Goal: Task Accomplishment & Management: Complete application form

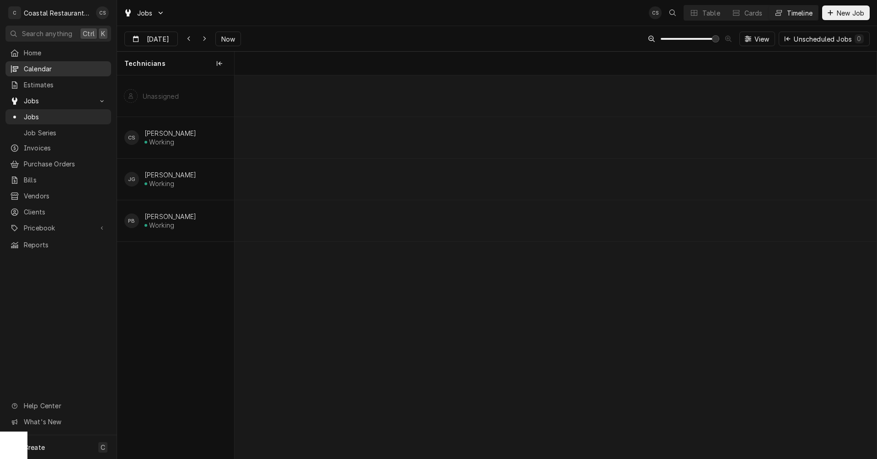
scroll to position [0, 12727]
click at [38, 48] on span "Home" at bounding box center [65, 53] width 83 height 10
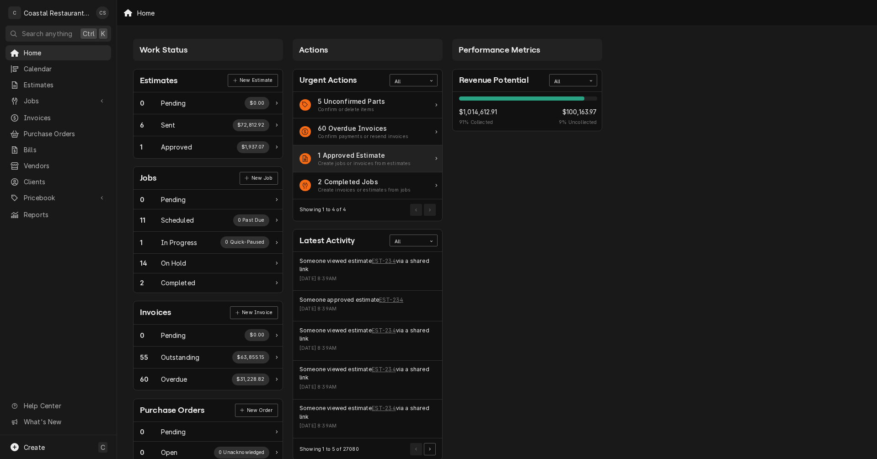
click at [360, 155] on div "1 Approved Estimate" at bounding box center [364, 155] width 93 height 10
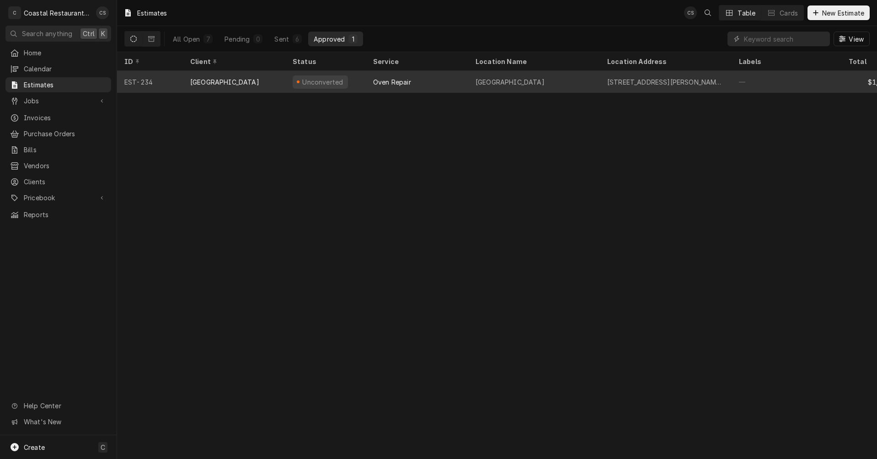
click at [259, 80] on div "[GEOGRAPHIC_DATA]" at bounding box center [224, 82] width 69 height 10
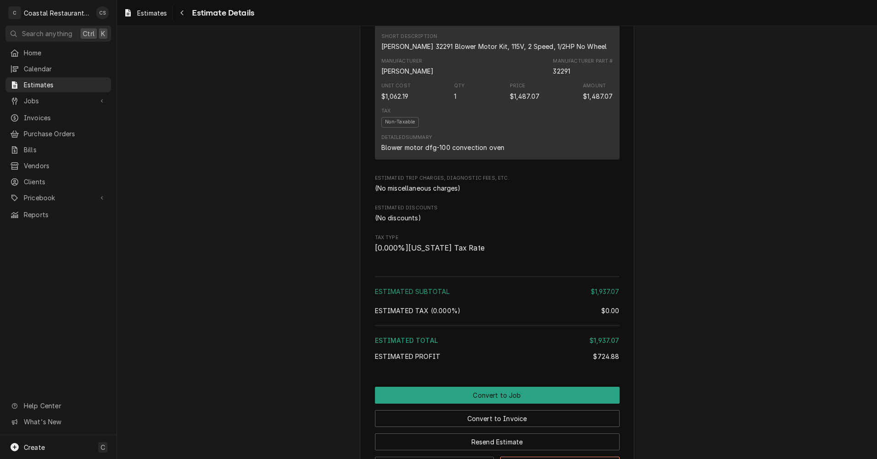
scroll to position [640, 0]
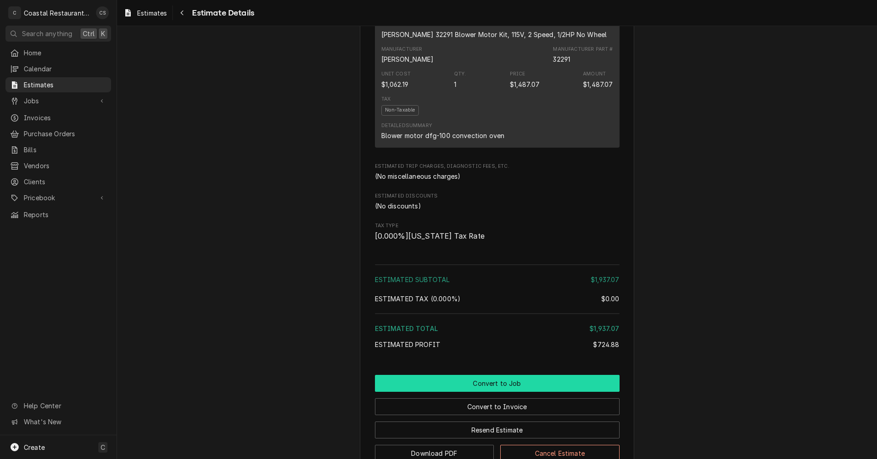
click at [502, 392] on button "Convert to Job" at bounding box center [497, 383] width 245 height 17
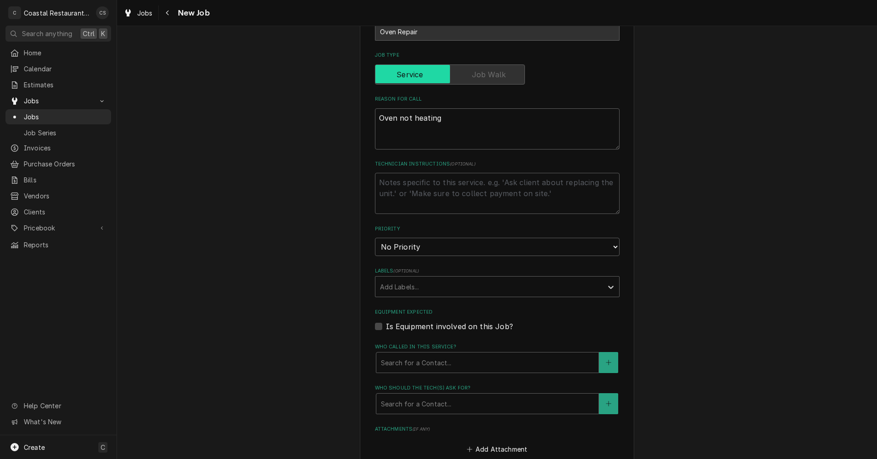
scroll to position [366, 0]
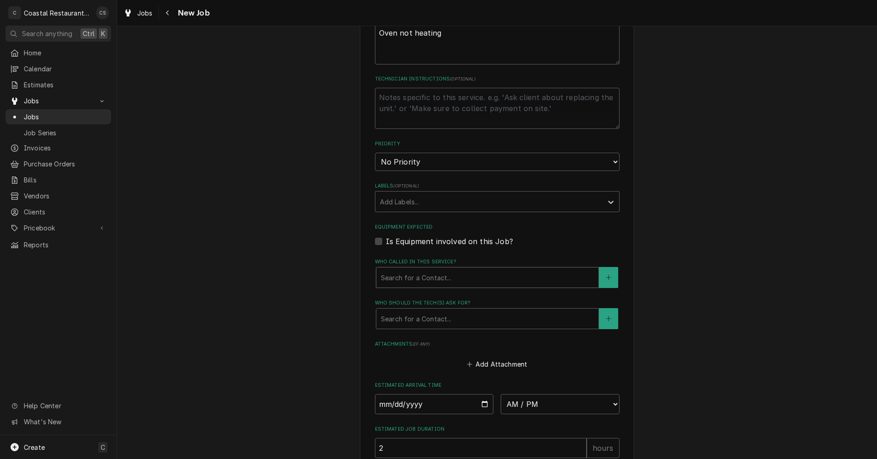
click at [428, 278] on div "Who called in this service?" at bounding box center [487, 277] width 213 height 16
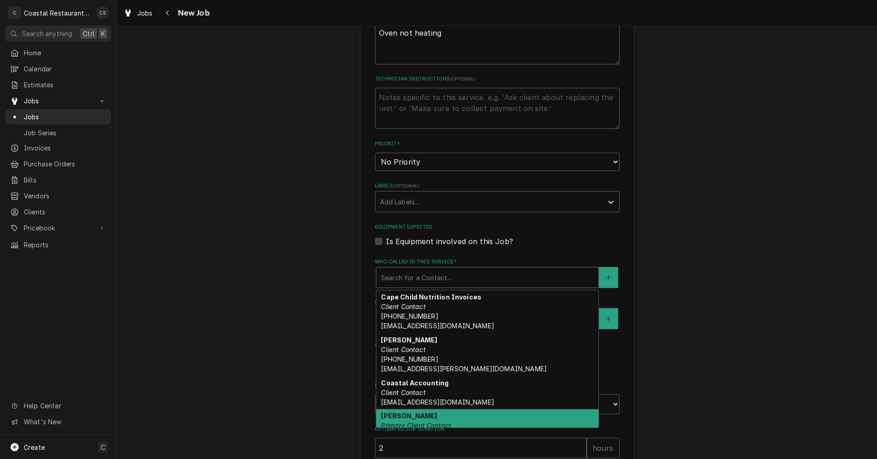
click at [402, 415] on strong "Stacy Smith" at bounding box center [409, 416] width 56 height 8
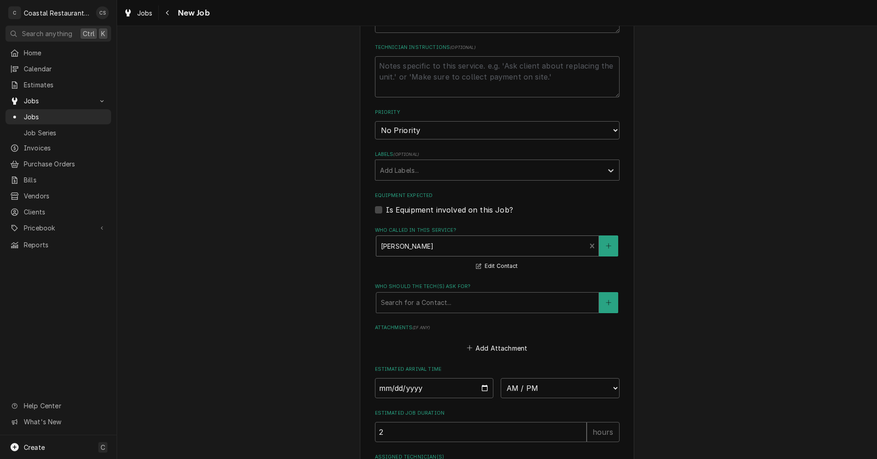
scroll to position [457, 0]
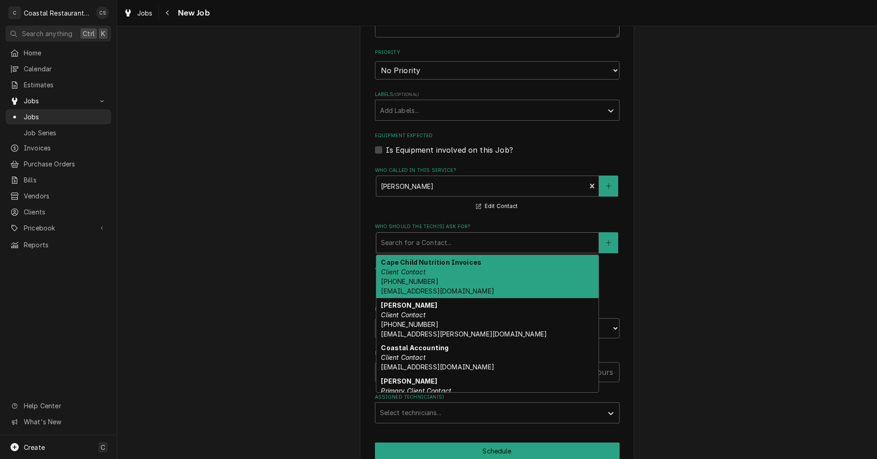
click at [403, 245] on div "Who should the tech(s) ask for?" at bounding box center [487, 243] width 213 height 16
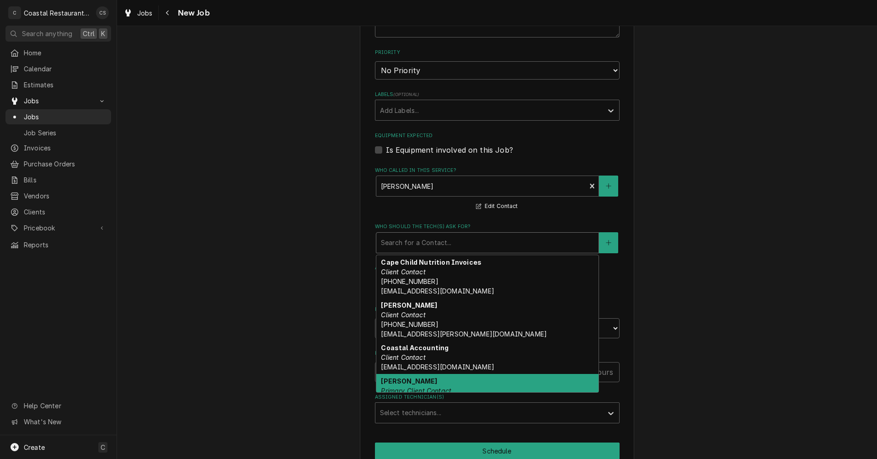
click at [400, 382] on strong "Stacy Smith" at bounding box center [409, 381] width 56 height 8
type textarea "x"
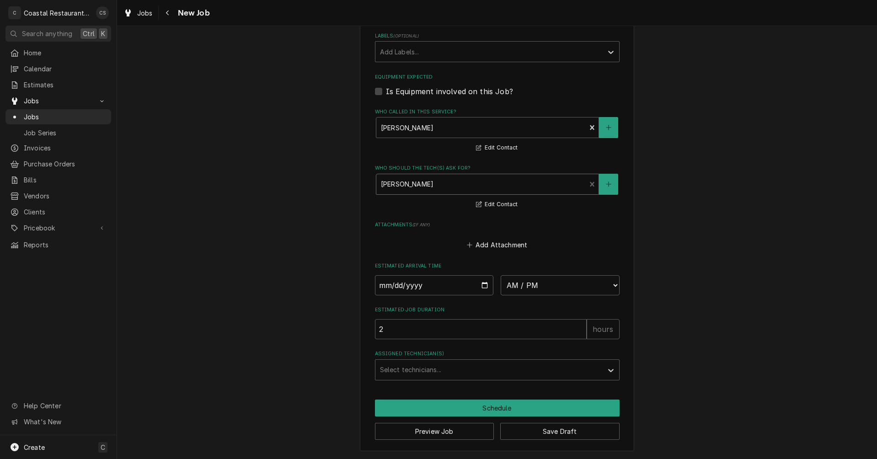
scroll to position [516, 0]
click at [482, 284] on input "Date" at bounding box center [434, 285] width 119 height 20
type input "2025-09-16"
type textarea "x"
click at [520, 287] on select "AM / PM 6:00 AM 6:15 AM 6:30 AM 6:45 AM 7:00 AM 7:15 AM 7:30 AM 7:45 AM 8:00 AM…" at bounding box center [560, 285] width 119 height 20
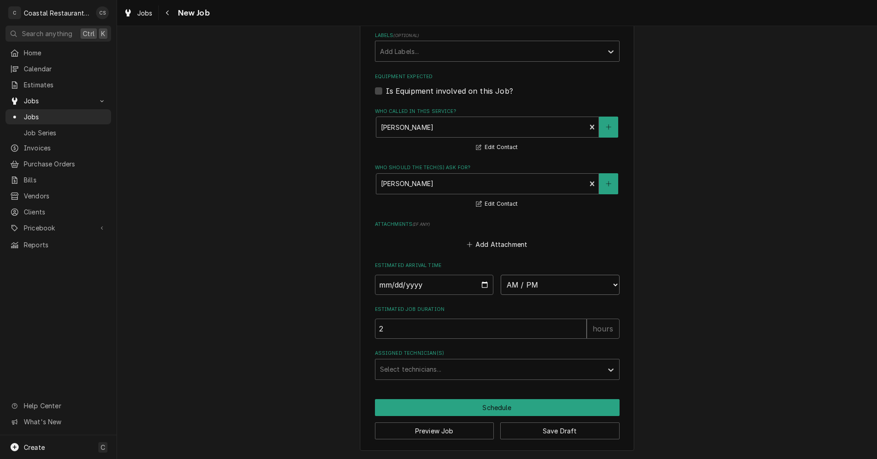
select select "08:30:00"
click at [501, 275] on select "AM / PM 6:00 AM 6:15 AM 6:30 AM 6:45 AM 7:00 AM 7:15 AM 7:30 AM 7:45 AM 8:00 AM…" at bounding box center [560, 285] width 119 height 20
click at [418, 325] on input "2" at bounding box center [481, 329] width 212 height 20
type textarea "x"
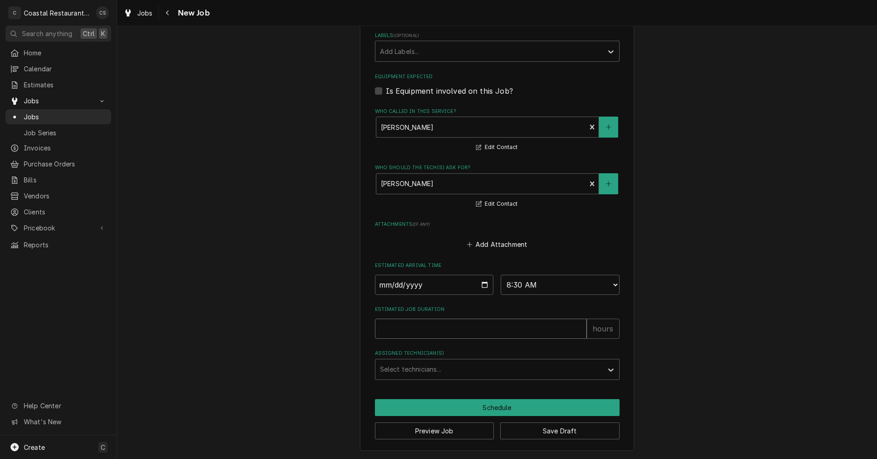
type input "3"
type textarea "x"
type input "3"
click at [413, 372] on div "Assigned Technician(s)" at bounding box center [489, 369] width 218 height 16
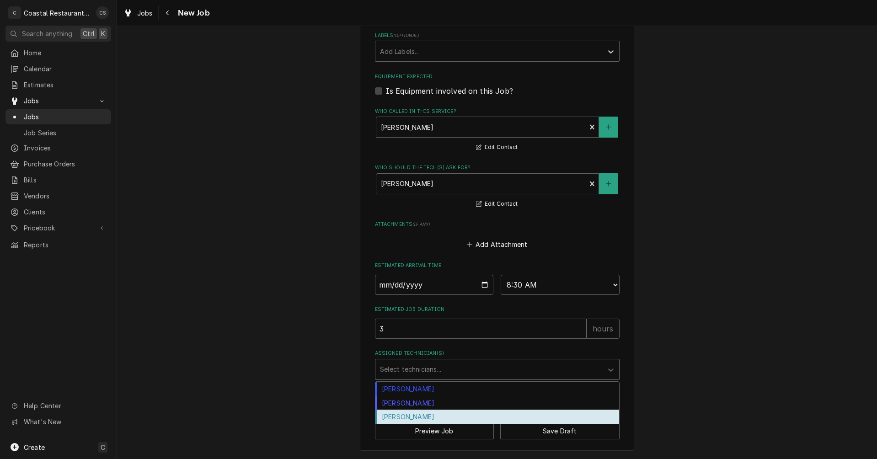
click at [406, 419] on div "[PERSON_NAME]" at bounding box center [497, 417] width 244 height 14
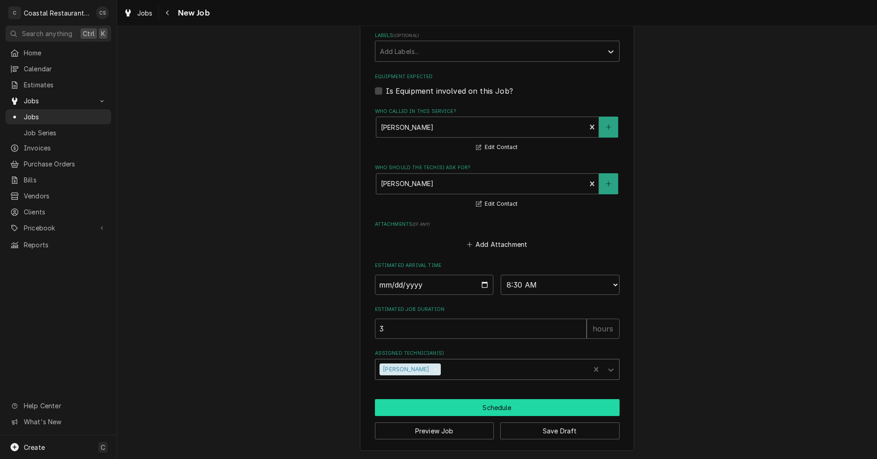
click at [444, 410] on button "Schedule" at bounding box center [497, 407] width 245 height 17
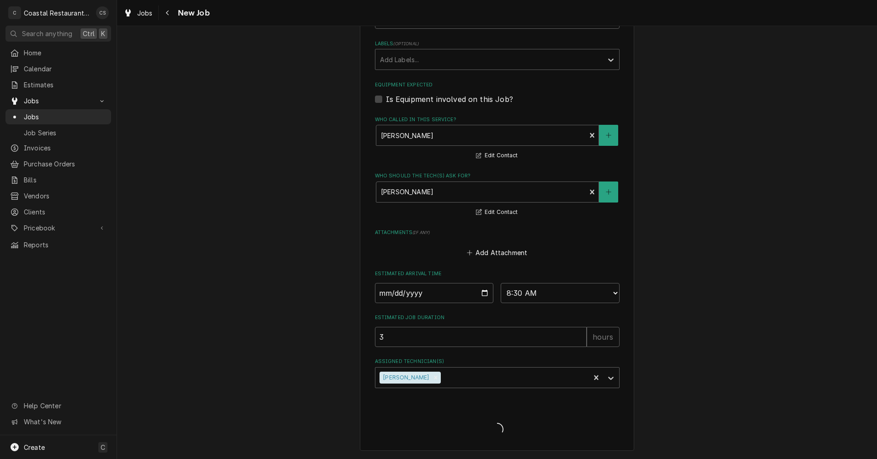
scroll to position [508, 0]
type textarea "x"
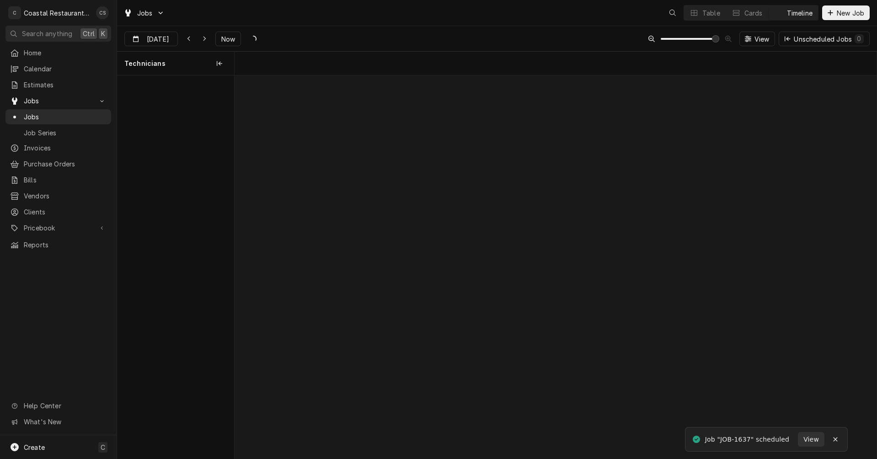
scroll to position [0, 12727]
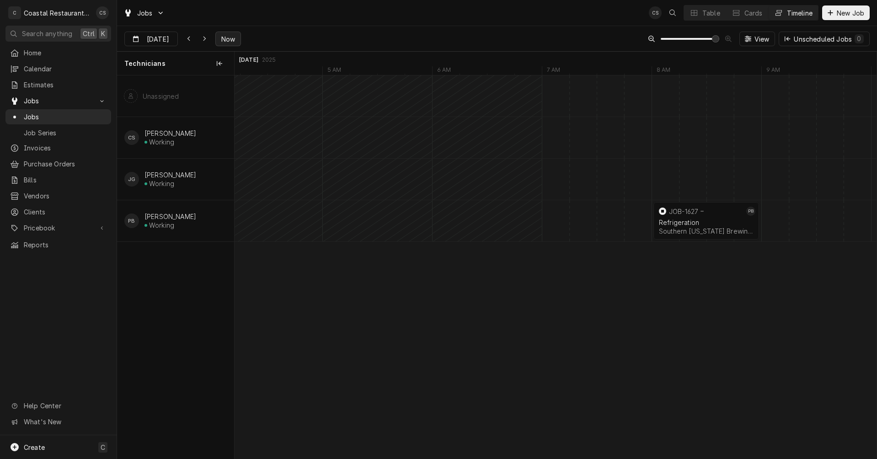
click at [226, 37] on span "Now" at bounding box center [228, 39] width 17 height 10
type input "Sep 9"
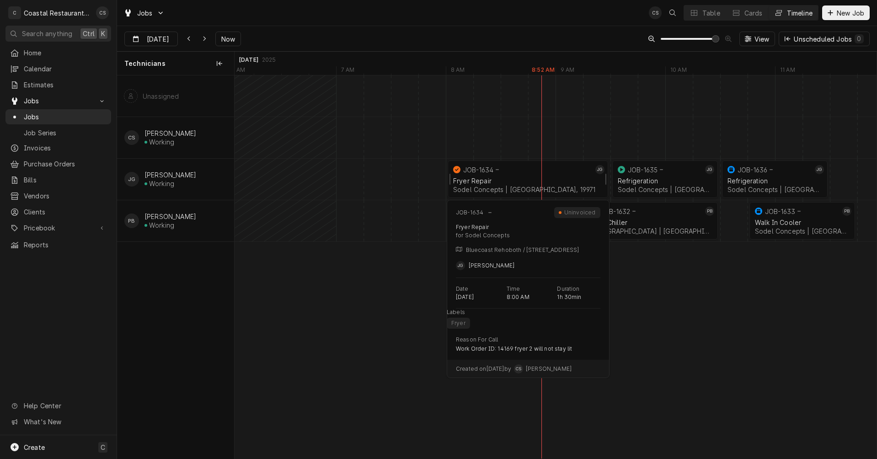
click at [503, 177] on div "Fryer Repair" at bounding box center [528, 181] width 150 height 8
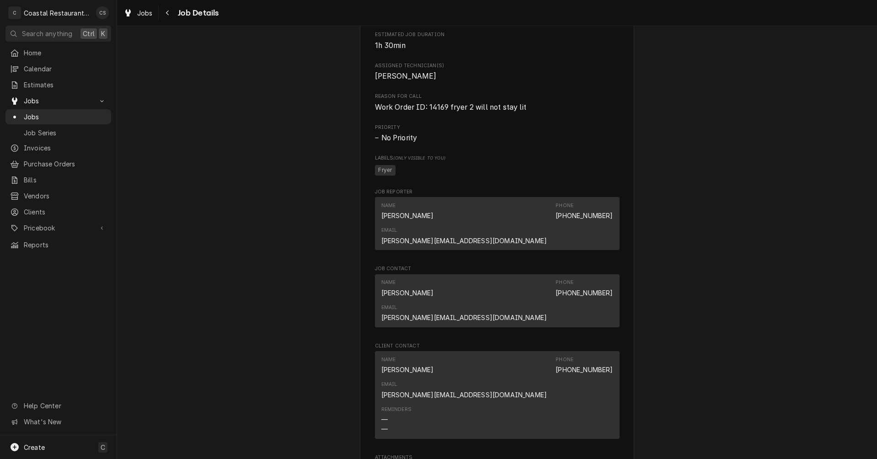
scroll to position [595, 0]
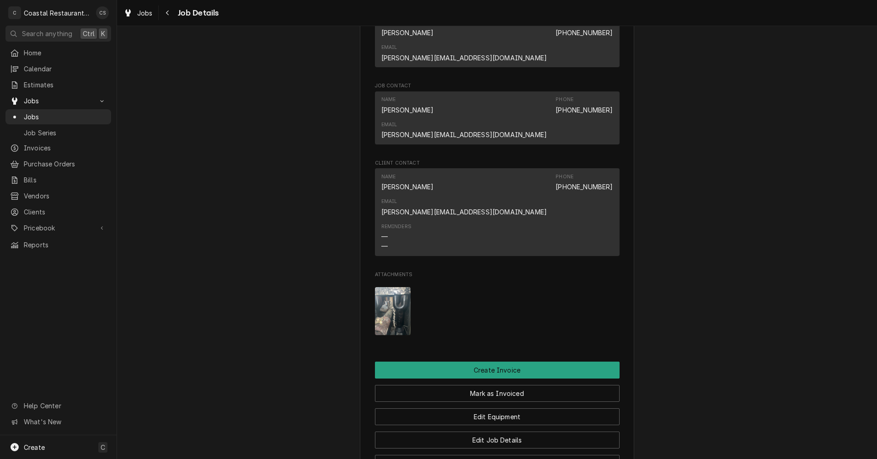
click at [386, 287] on img "Attachments" at bounding box center [393, 311] width 36 height 48
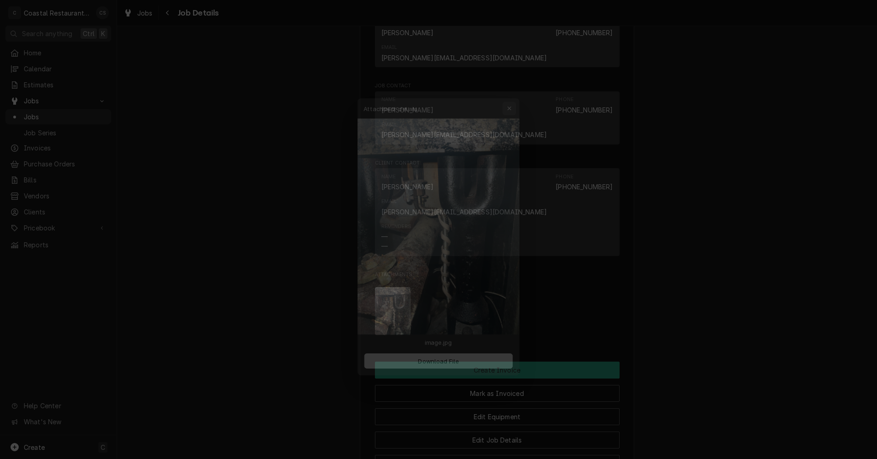
click at [513, 88] on icon "button" at bounding box center [515, 90] width 5 height 6
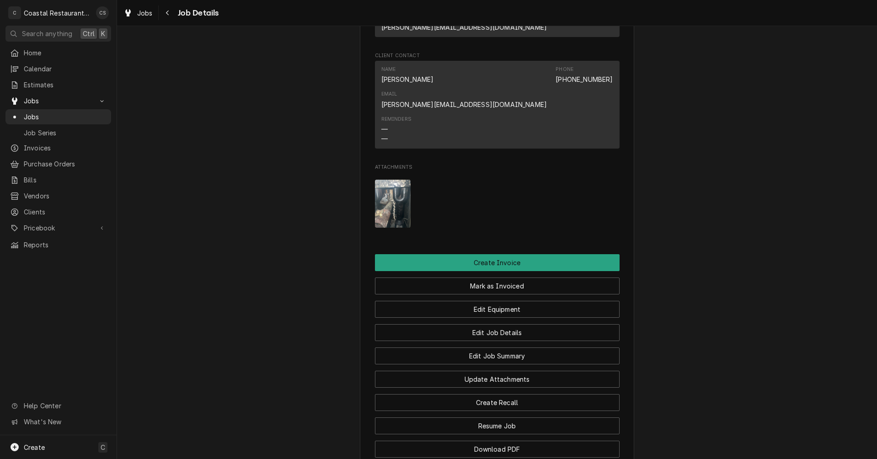
scroll to position [786, 0]
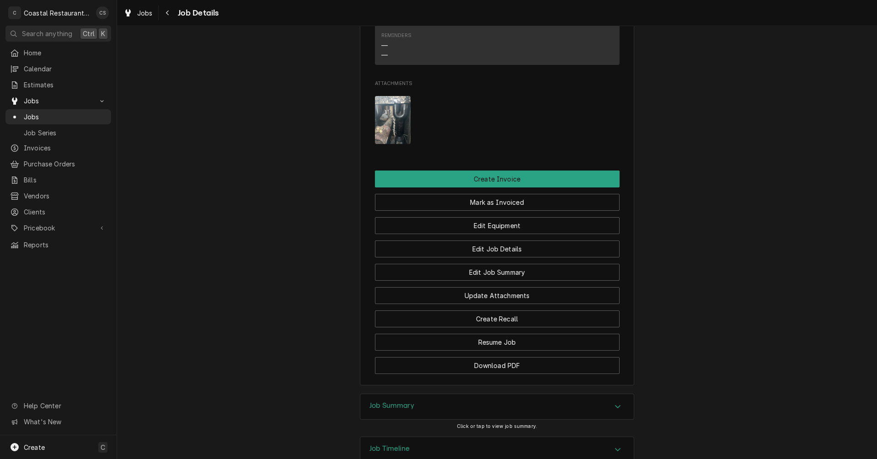
click at [394, 402] on h3 "Job Summary" at bounding box center [392, 406] width 45 height 9
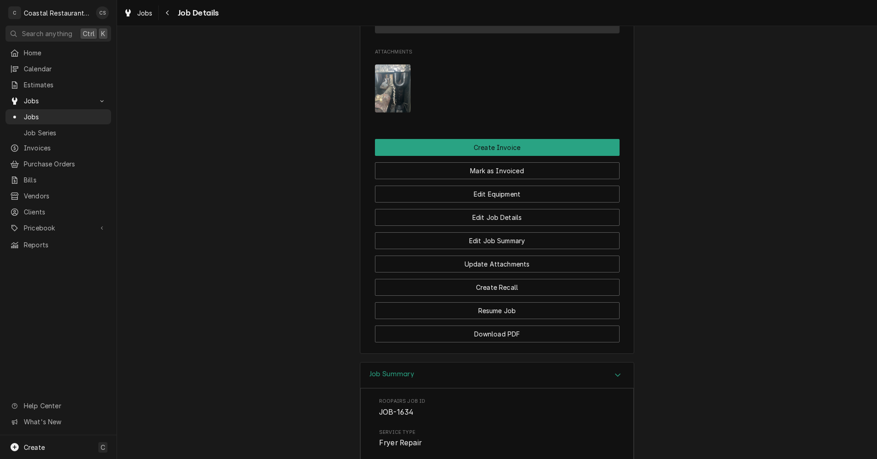
scroll to position [718, 0]
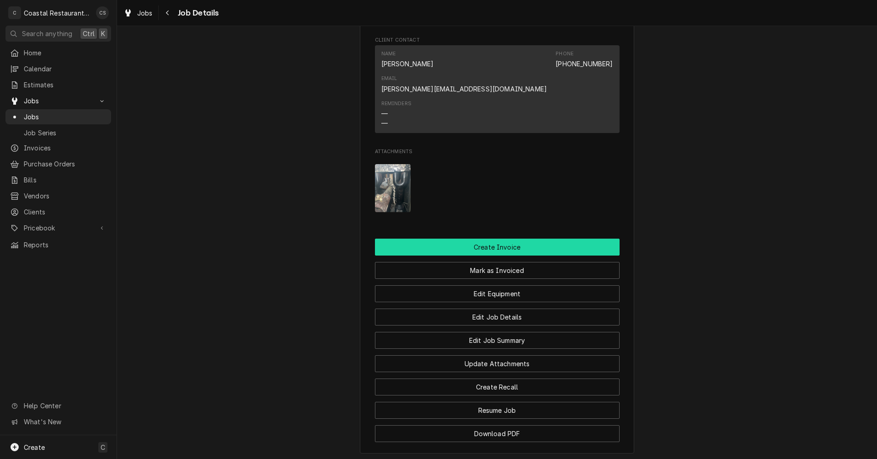
click at [483, 239] on button "Create Invoice" at bounding box center [497, 247] width 245 height 17
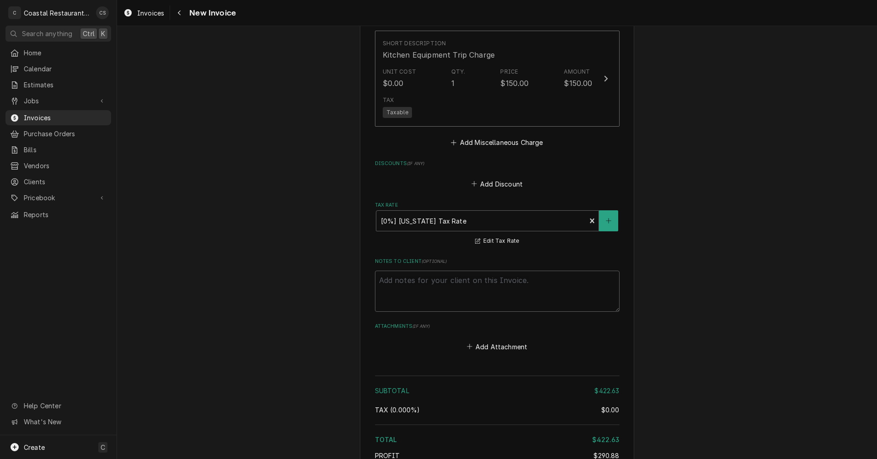
scroll to position [1339, 0]
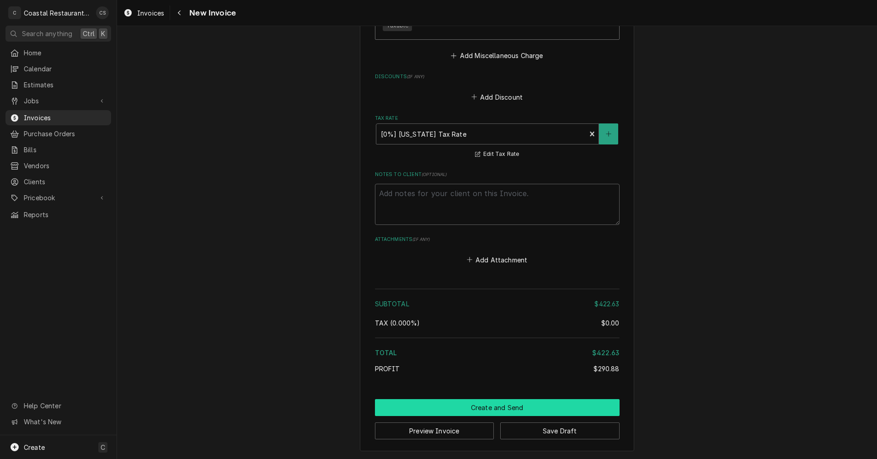
click at [488, 410] on button "Create and Send" at bounding box center [497, 407] width 245 height 17
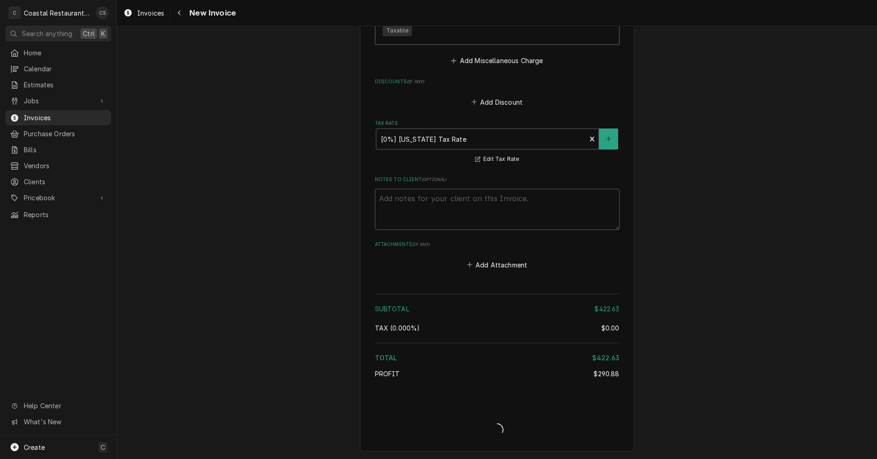
scroll to position [1334, 0]
type textarea "x"
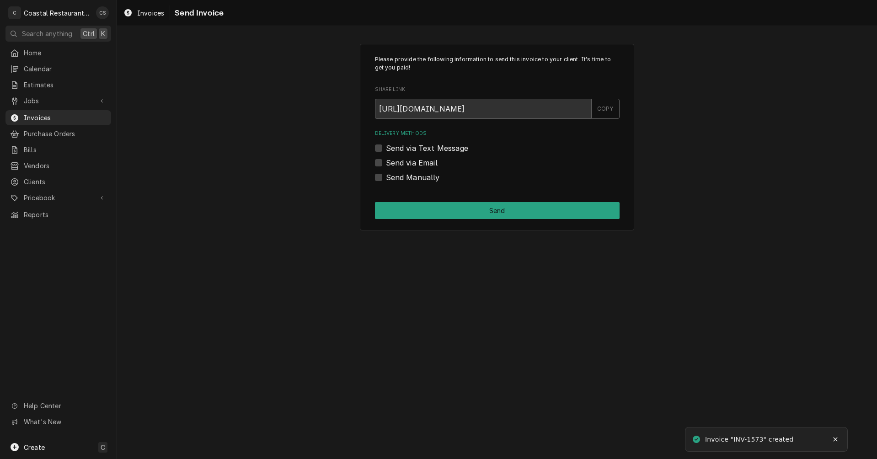
click at [386, 162] on label "Send via Email" at bounding box center [412, 162] width 52 height 11
click at [386, 162] on input "Send via Email" at bounding box center [508, 167] width 245 height 20
checkbox input "true"
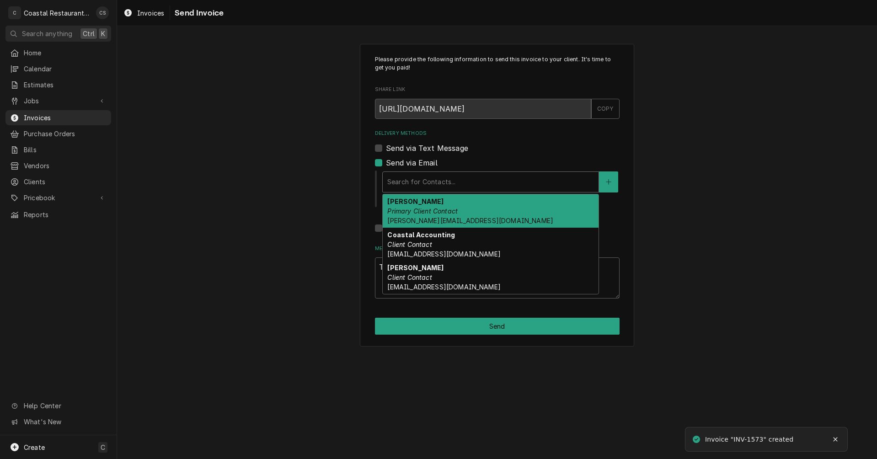
click at [397, 182] on div "Delivery Methods" at bounding box center [490, 182] width 207 height 16
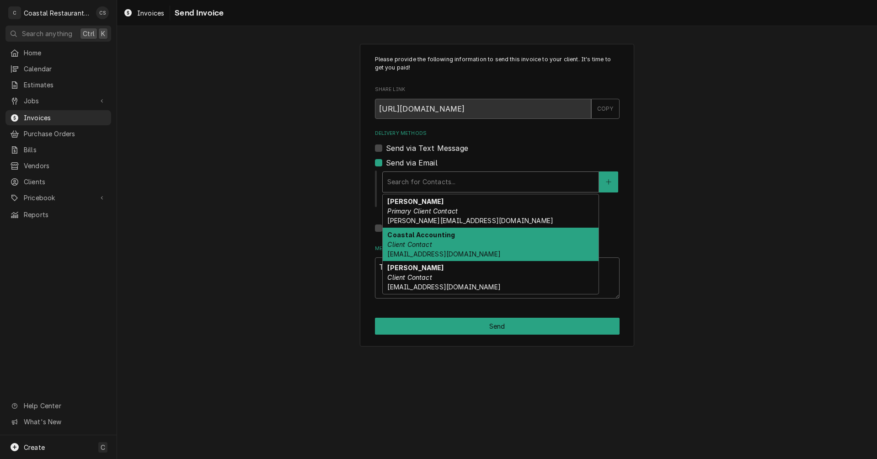
click at [412, 241] on em "Client Contact" at bounding box center [409, 245] width 44 height 8
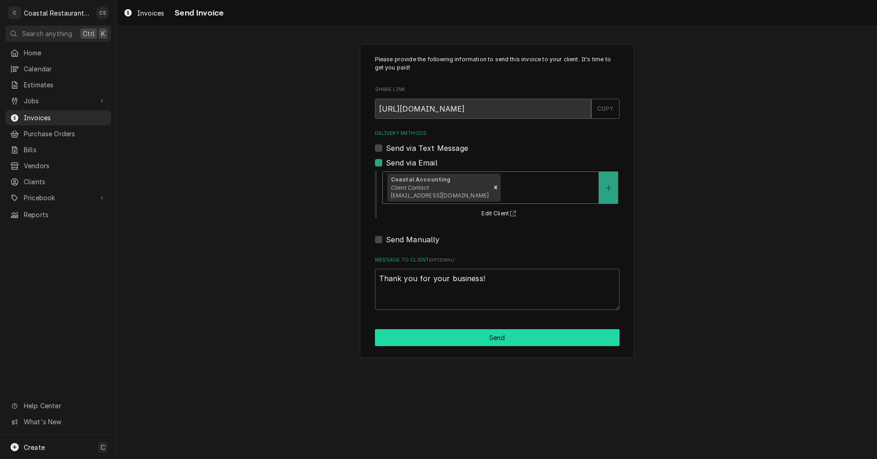
click at [487, 341] on button "Send" at bounding box center [497, 337] width 245 height 17
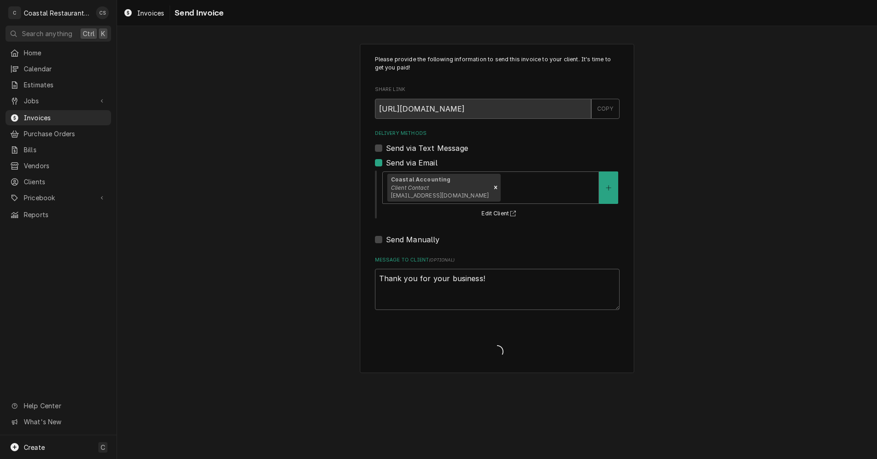
type textarea "x"
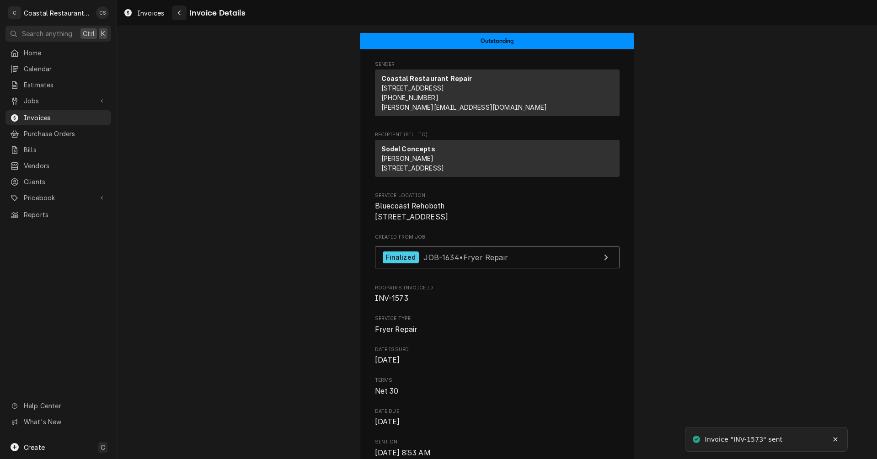
click at [180, 11] on icon "Navigate back" at bounding box center [179, 13] width 3 height 5
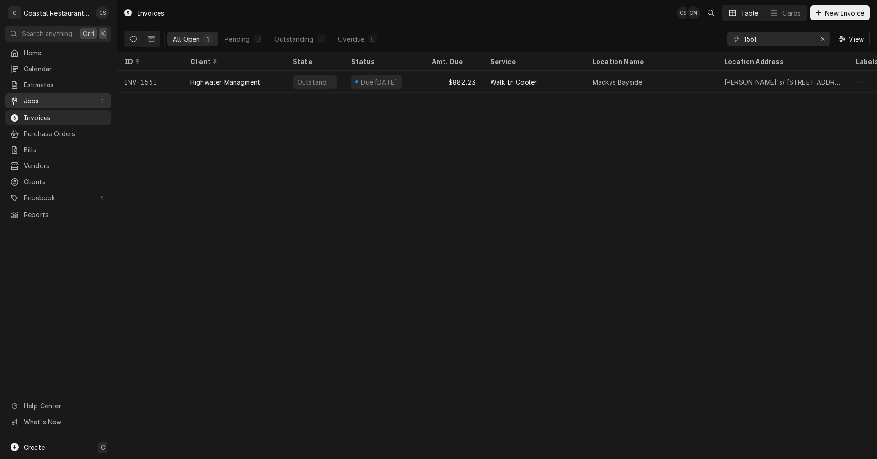
click at [42, 97] on span "Jobs" at bounding box center [58, 101] width 69 height 10
click at [36, 114] on span "Jobs" at bounding box center [65, 117] width 83 height 10
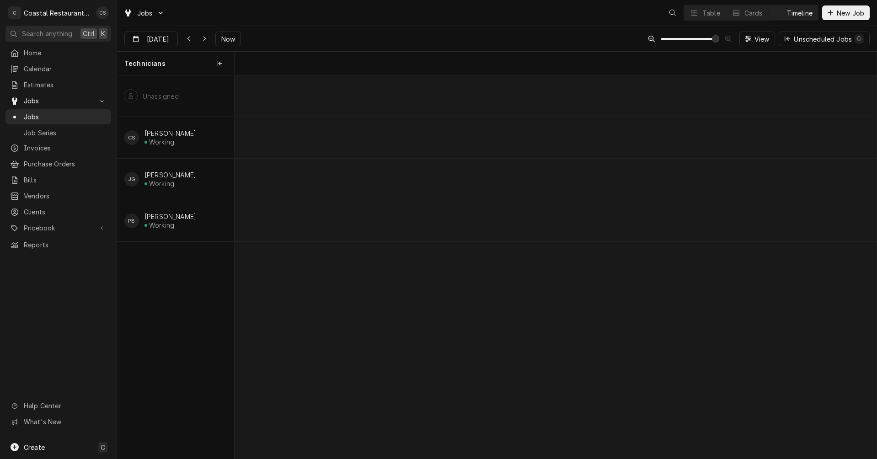
scroll to position [0, 12713]
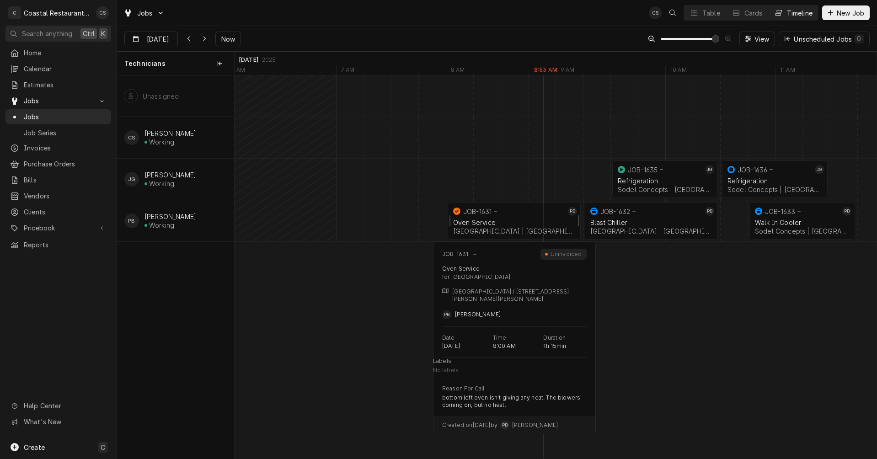
click at [495, 215] on div "JOB-1631" at bounding box center [508, 211] width 114 height 11
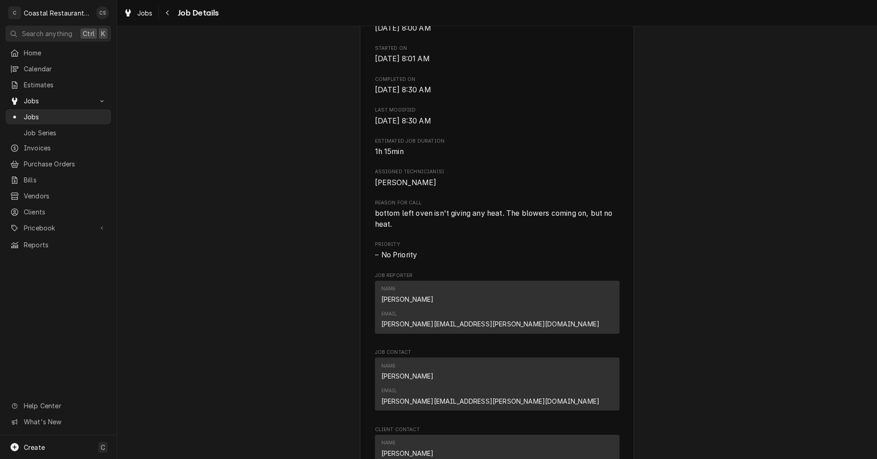
scroll to position [549, 0]
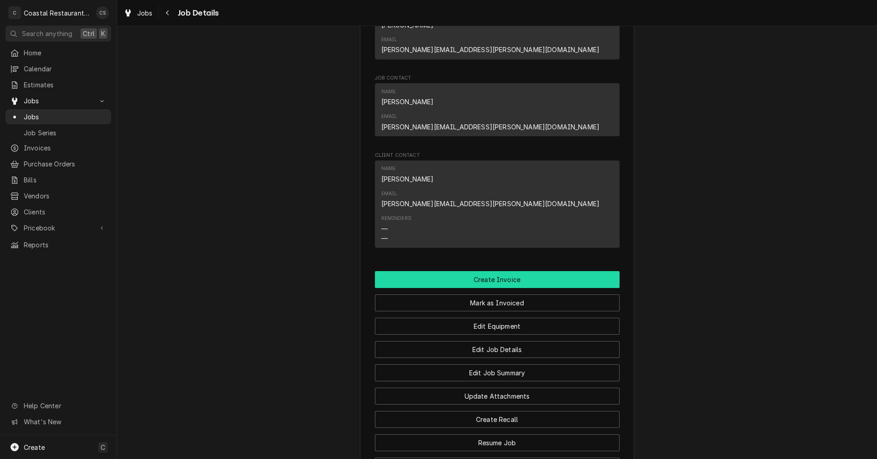
click at [496, 271] on button "Create Invoice" at bounding box center [497, 279] width 245 height 17
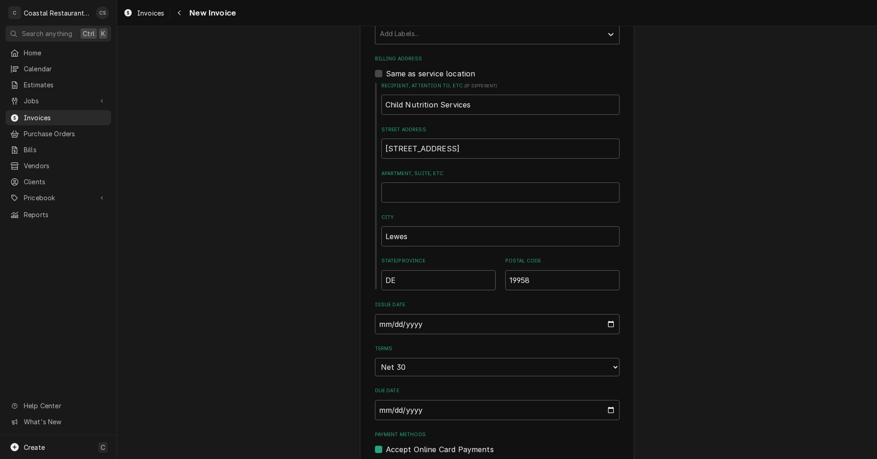
scroll to position [549, 0]
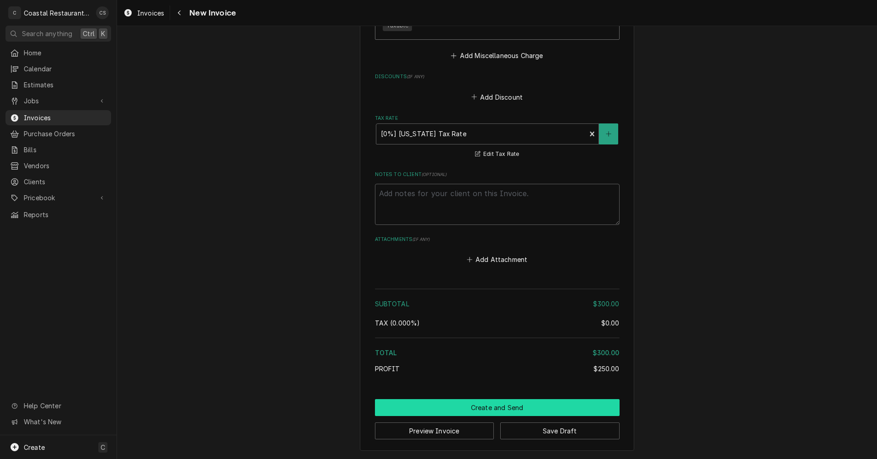
click at [488, 408] on button "Create and Send" at bounding box center [497, 407] width 245 height 17
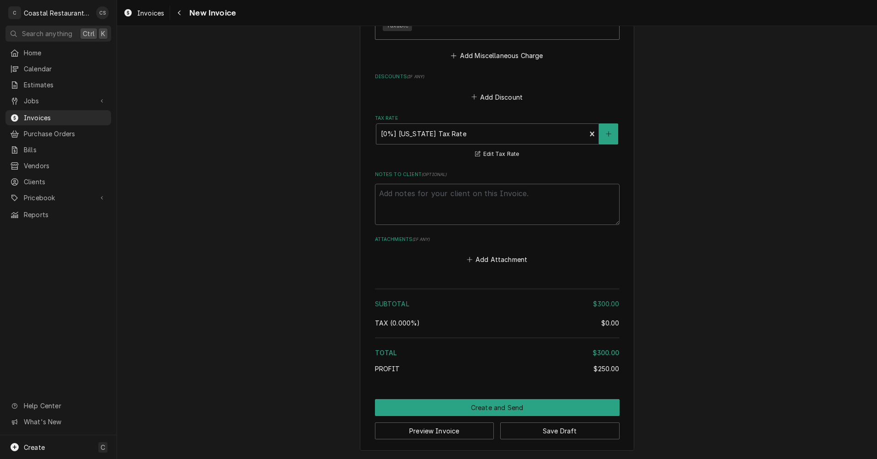
scroll to position [1106, 0]
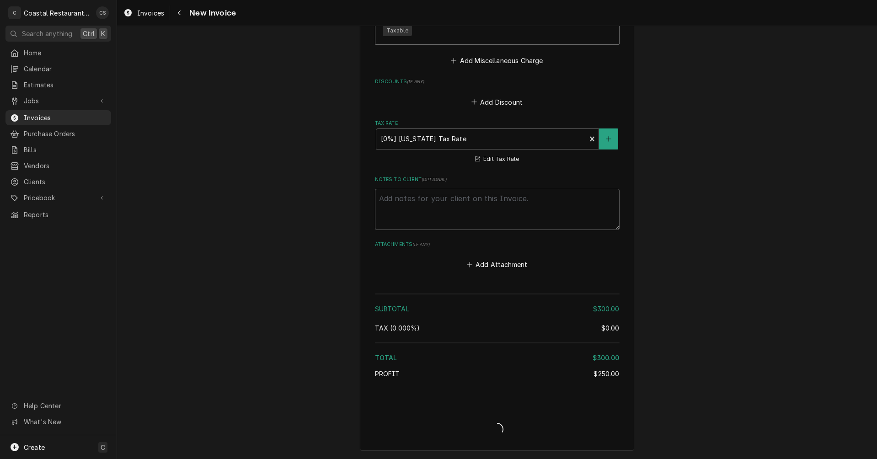
type textarea "x"
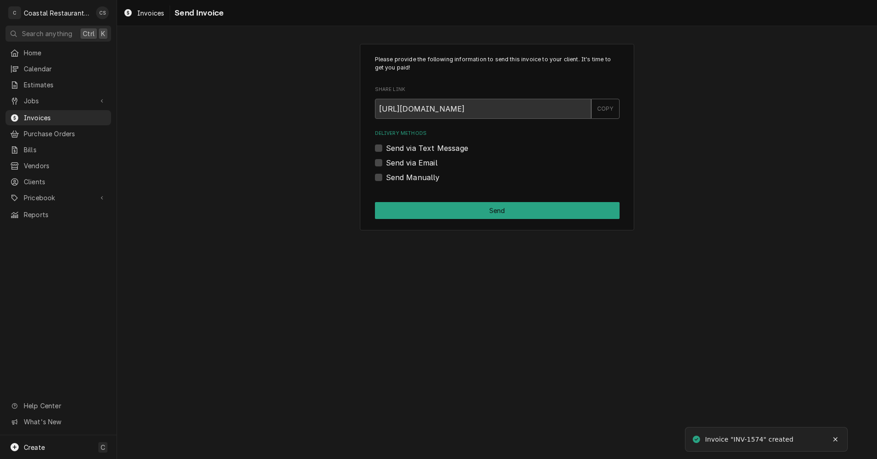
click at [386, 165] on label "Send via Email" at bounding box center [412, 162] width 52 height 11
click at [386, 165] on input "Send via Email" at bounding box center [508, 167] width 245 height 20
checkbox input "true"
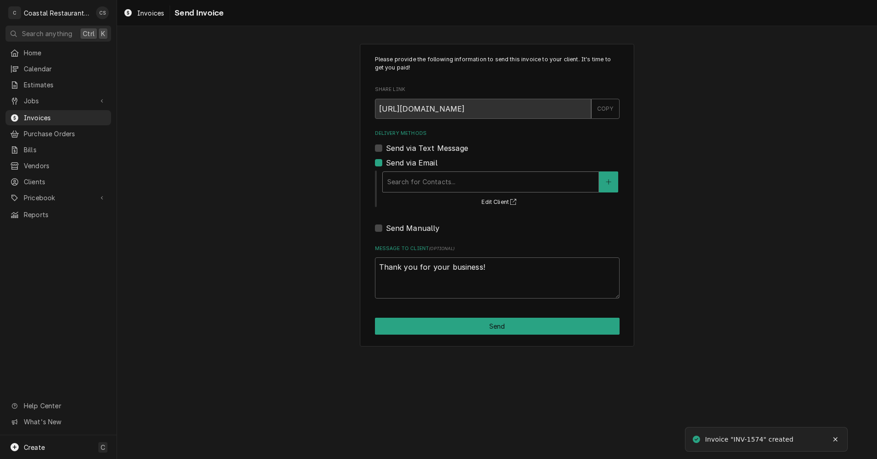
click at [406, 180] on div "Delivery Methods" at bounding box center [490, 182] width 207 height 16
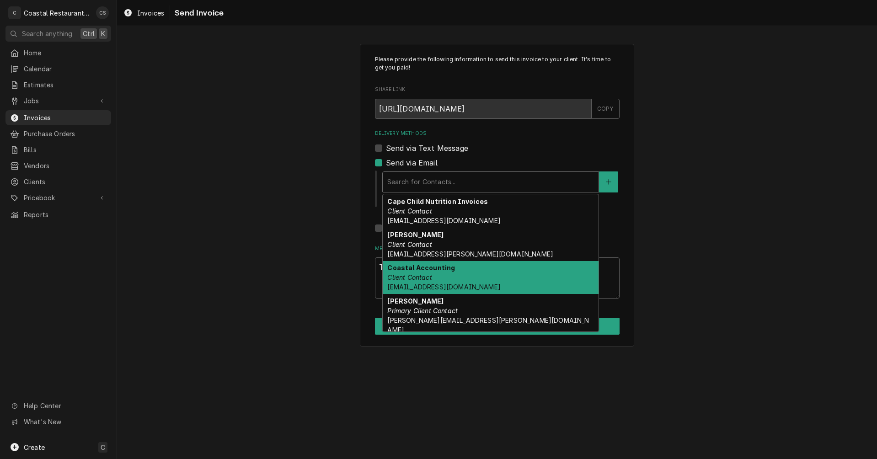
click at [418, 273] on div "Coastal Accounting Client Contact Accounting@coastalrestaurantrepair.com" at bounding box center [491, 277] width 216 height 33
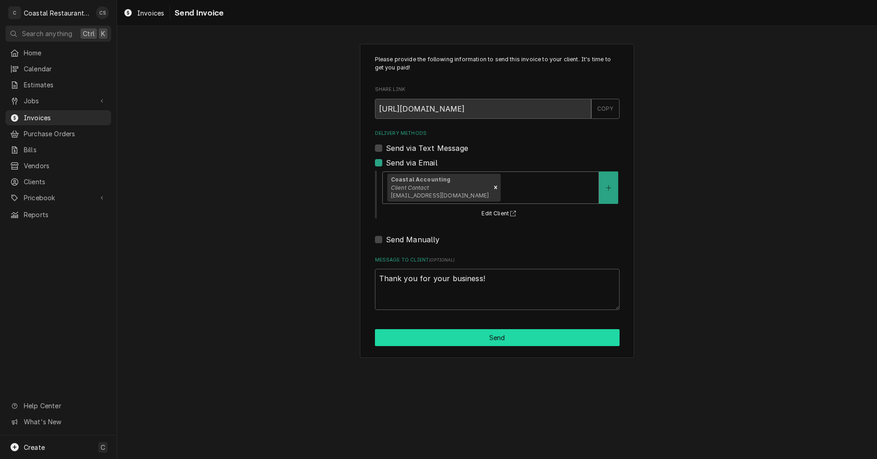
click at [469, 337] on button "Send" at bounding box center [497, 337] width 245 height 17
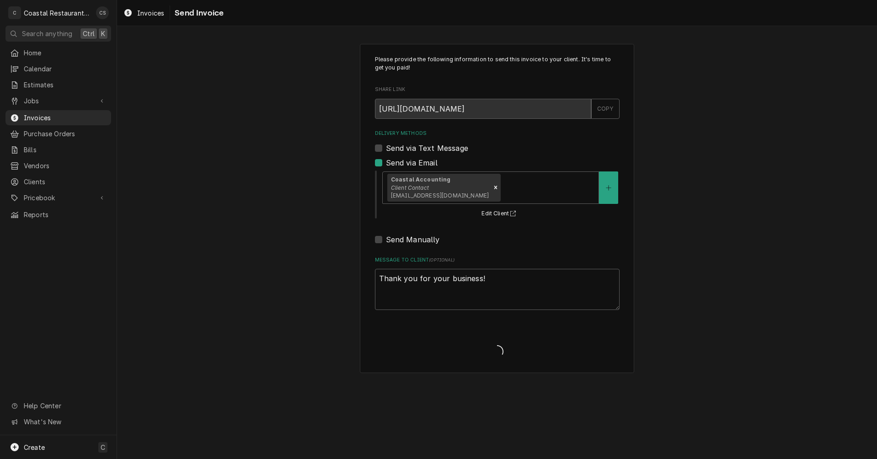
type textarea "x"
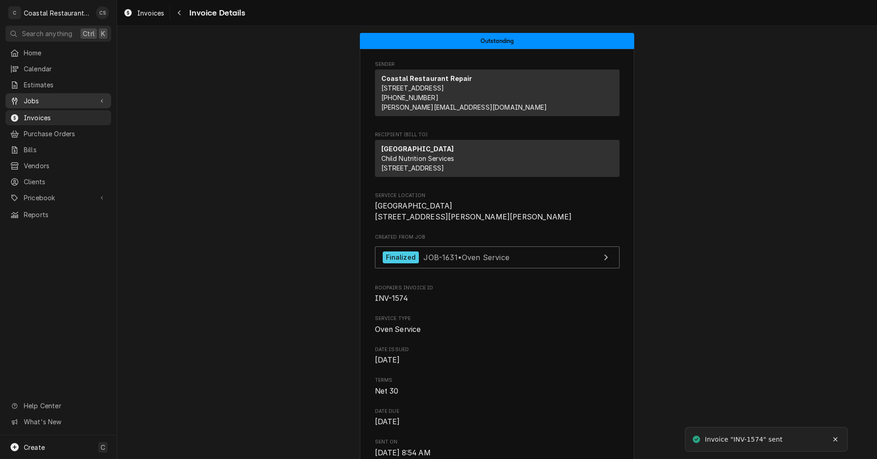
click at [68, 96] on span "Jobs" at bounding box center [58, 101] width 69 height 10
click at [60, 112] on span "Jobs" at bounding box center [65, 117] width 83 height 10
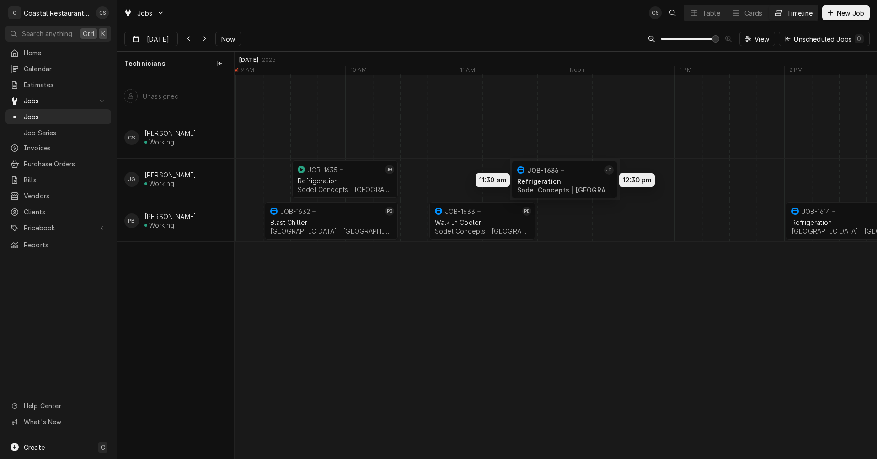
drag, startPoint x: 469, startPoint y: 174, endPoint x: 576, endPoint y: 174, distance: 107.0
click at [576, 174] on div "2:00 PM 4:00 PM JOB-1614 PB Refrigeration [GEOGRAPHIC_DATA] | [GEOGRAPHIC_DATA]…" at bounding box center [556, 266] width 642 height 383
click at [698, 15] on button "Table" at bounding box center [705, 12] width 42 height 15
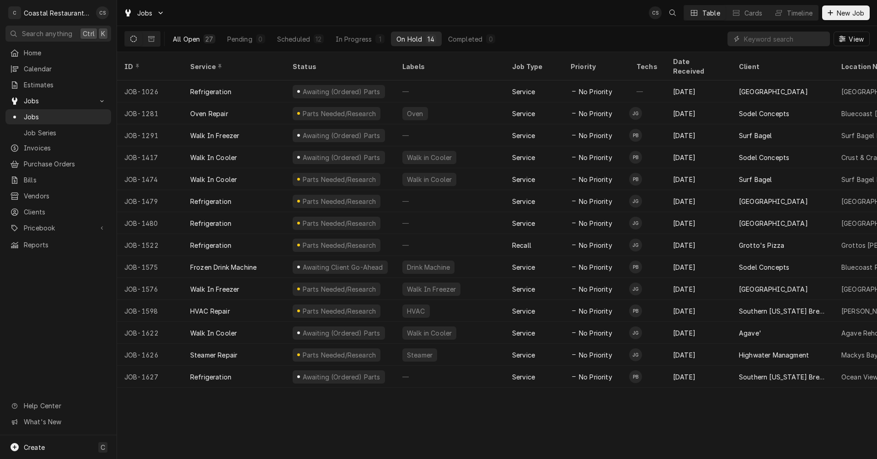
click at [193, 38] on div "All Open" at bounding box center [186, 39] width 27 height 10
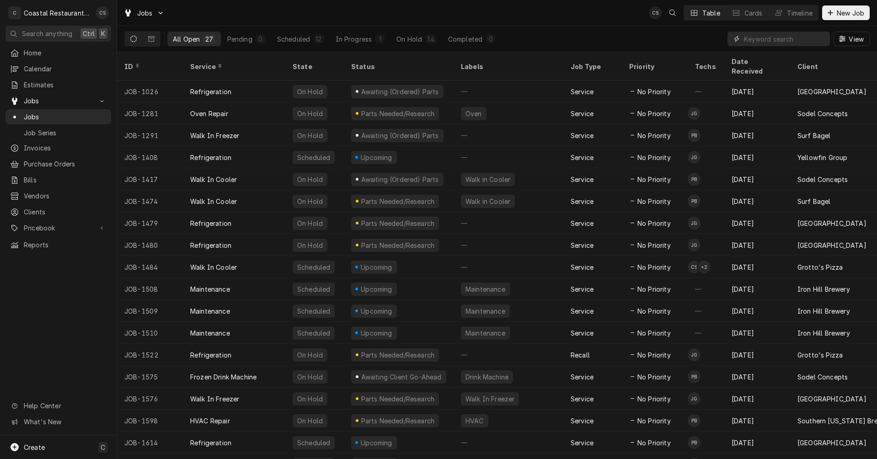
click at [765, 39] on input "Dynamic Content Wrapper" at bounding box center [784, 39] width 81 height 15
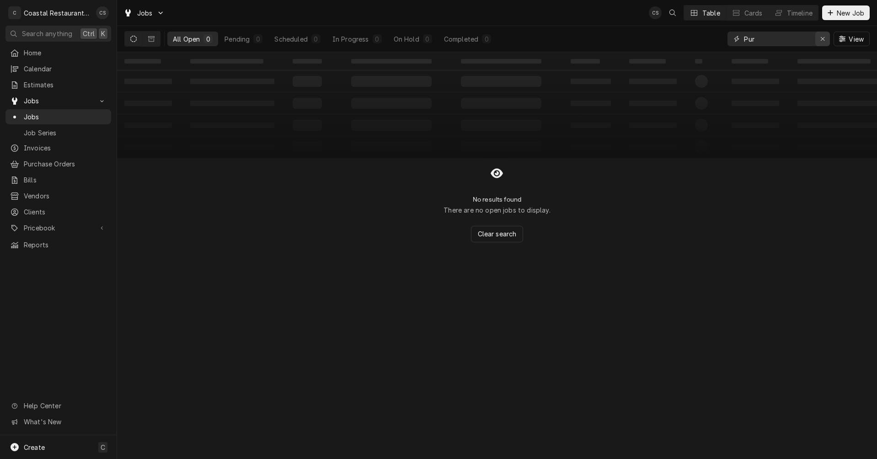
type input "Pur"
click at [821, 38] on icon "Erase input" at bounding box center [822, 39] width 5 height 6
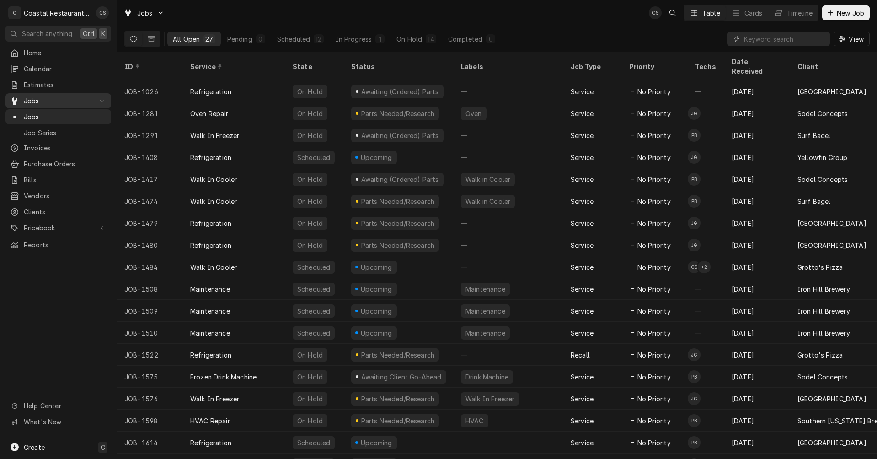
click at [45, 96] on span "Jobs" at bounding box center [58, 101] width 69 height 10
click at [37, 96] on span "Jobs" at bounding box center [58, 101] width 69 height 10
click at [37, 114] on span "Jobs" at bounding box center [65, 117] width 83 height 10
click at [799, 14] on div "Timeline" at bounding box center [800, 13] width 26 height 10
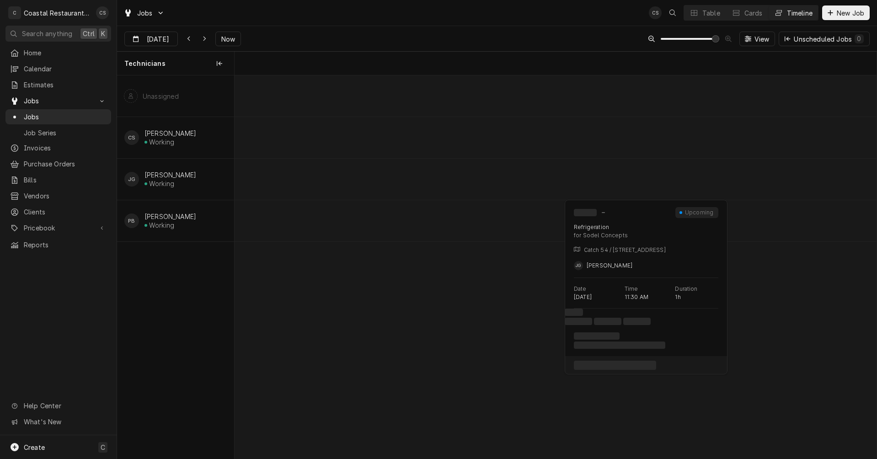
scroll to position [0, 12731]
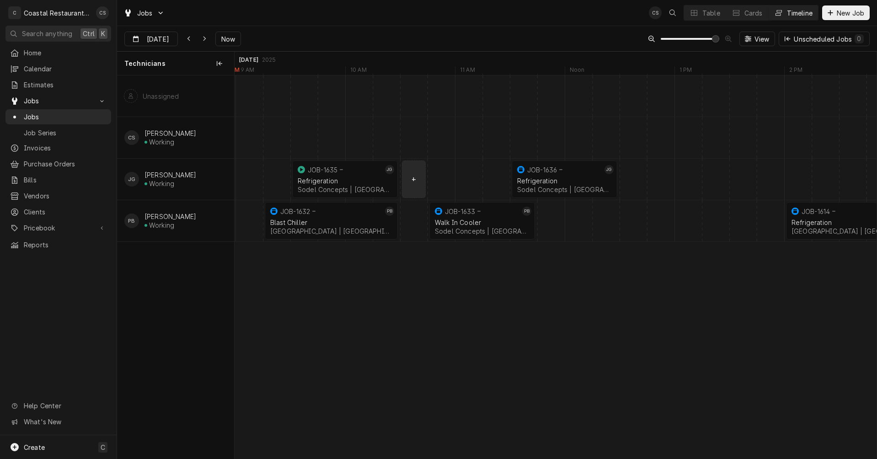
click at [412, 179] on div "normal" at bounding box center [701, 179] width 26397 height 41
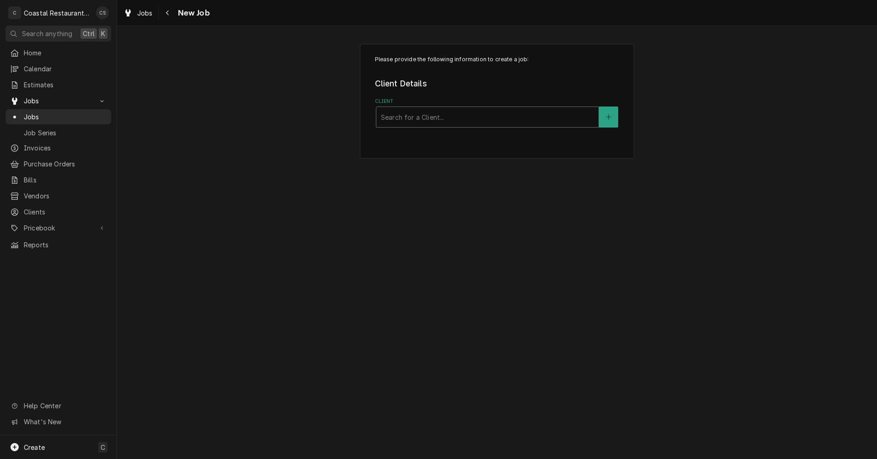
click at [421, 118] on div "Client" at bounding box center [487, 117] width 213 height 16
type input "Pu"
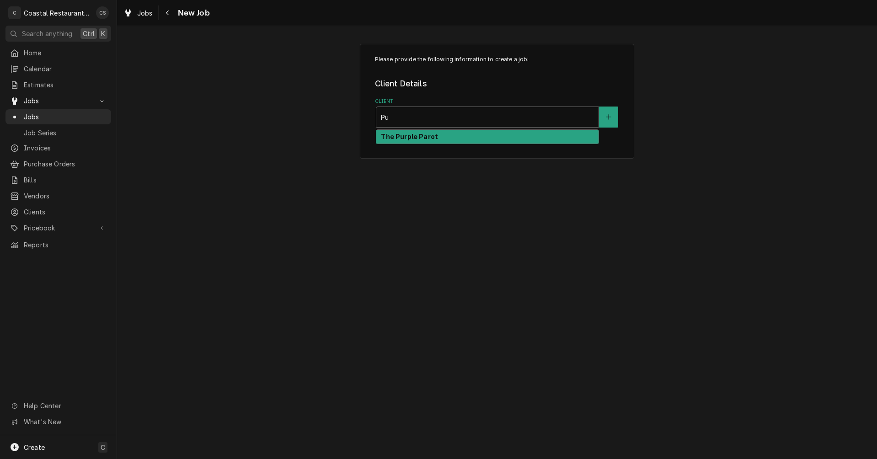
click at [415, 136] on strong "The Purple Parot" at bounding box center [409, 137] width 57 height 8
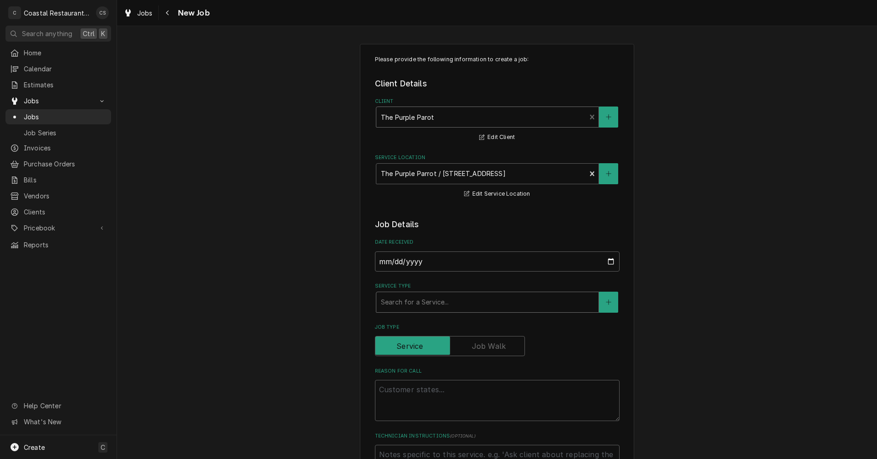
click at [406, 307] on div "Service Type" at bounding box center [487, 302] width 213 height 16
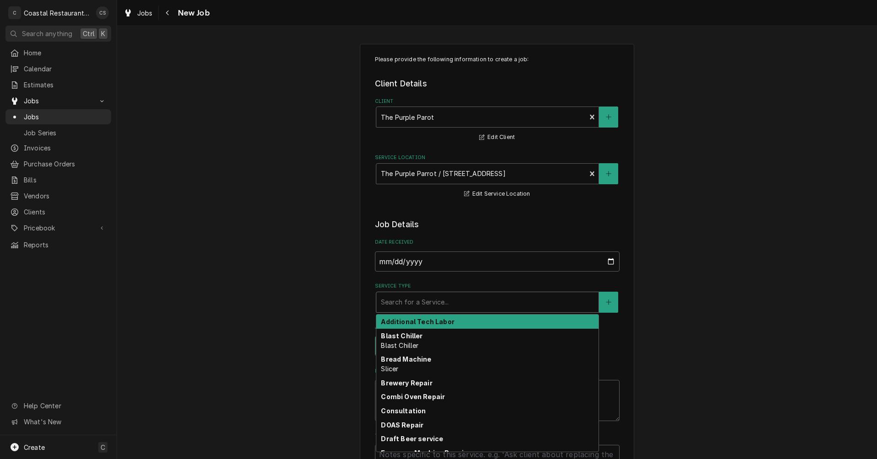
type textarea "x"
type input "s"
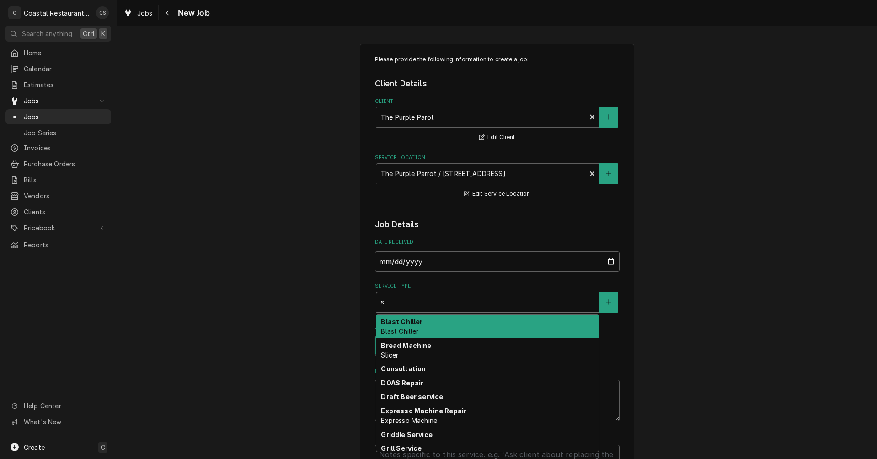
type textarea "x"
type input "sl"
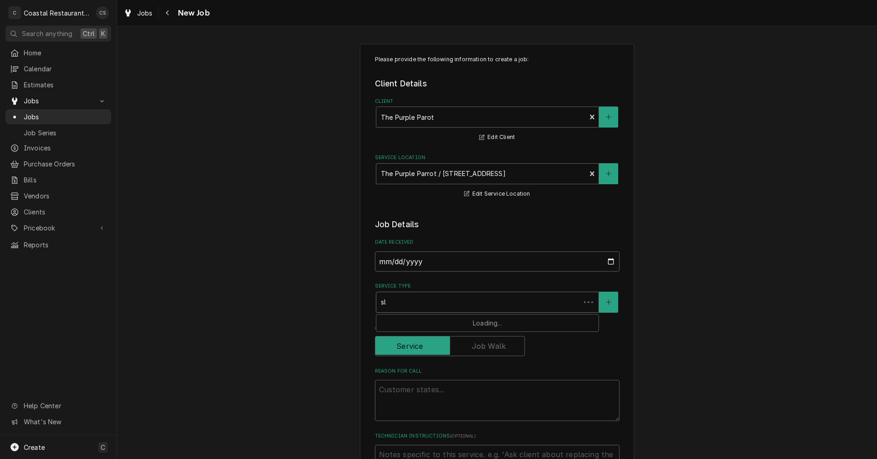
type textarea "x"
type input "sli"
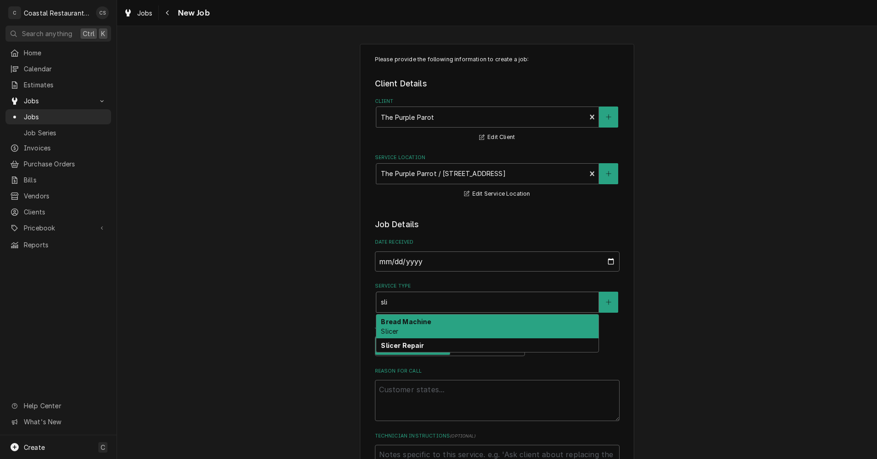
type textarea "x"
type input "slic"
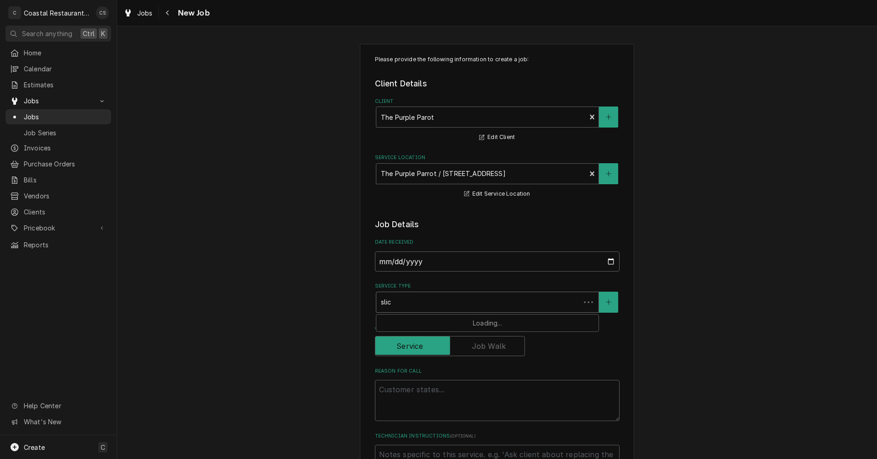
type textarea "x"
type input "slice"
type textarea "x"
type input "slicer"
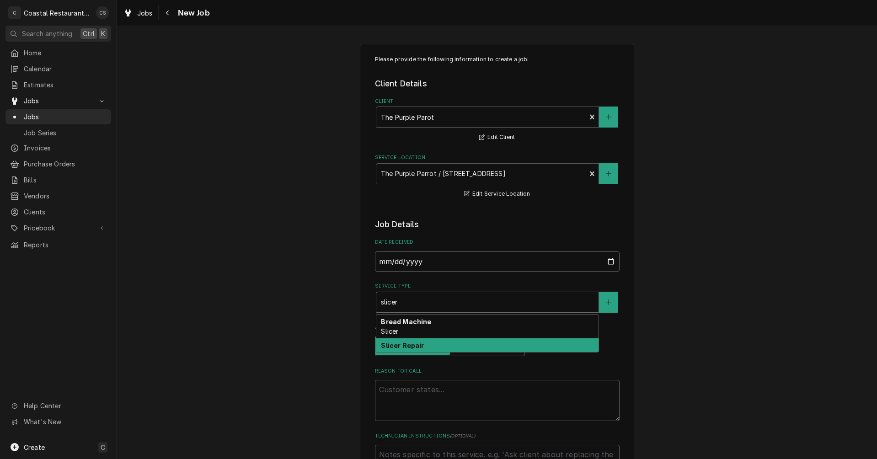
click at [409, 347] on strong "Slicer Repair" at bounding box center [402, 346] width 43 height 8
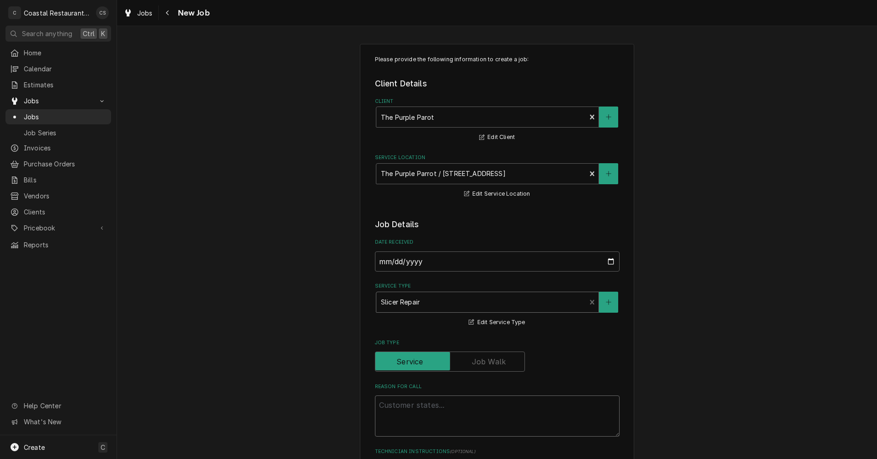
click at [412, 410] on textarea "Reason For Call" at bounding box center [497, 416] width 245 height 41
type textarea "x"
type textarea "P"
type textarea "x"
type textarea "Pi"
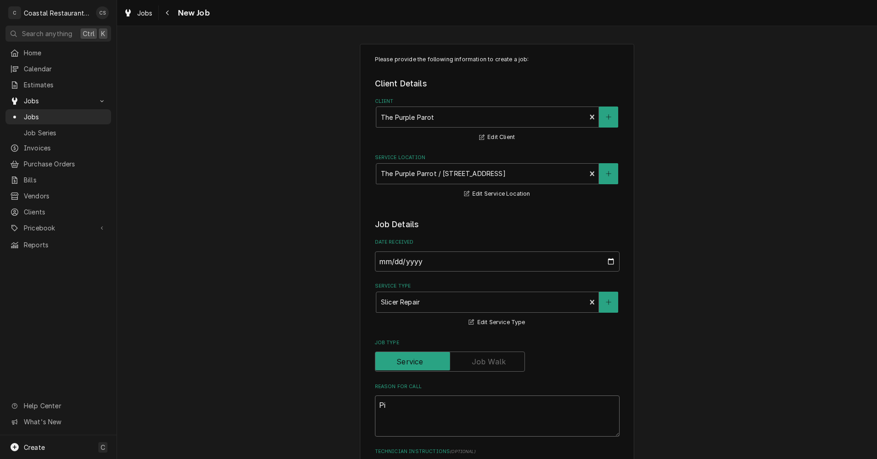
type textarea "x"
type textarea "Pic"
type textarea "x"
type textarea "Pick"
type textarea "x"
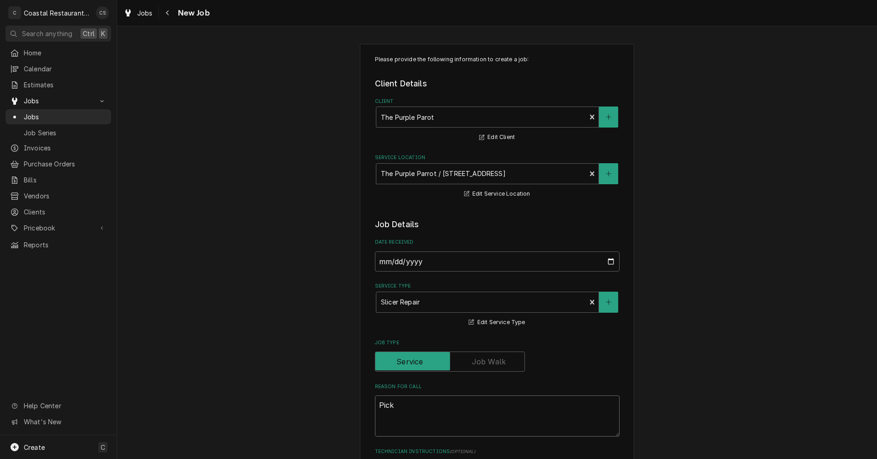
type textarea "Pick"
type textarea "x"
type textarea "Pick u"
type textarea "x"
type textarea "Pick up"
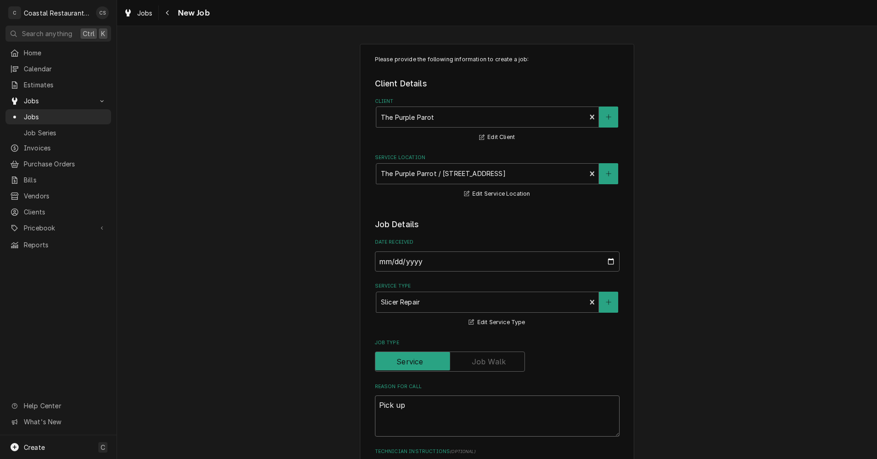
type textarea "x"
type textarea "Pick up"
type textarea "x"
type textarea "Pick up s"
type textarea "x"
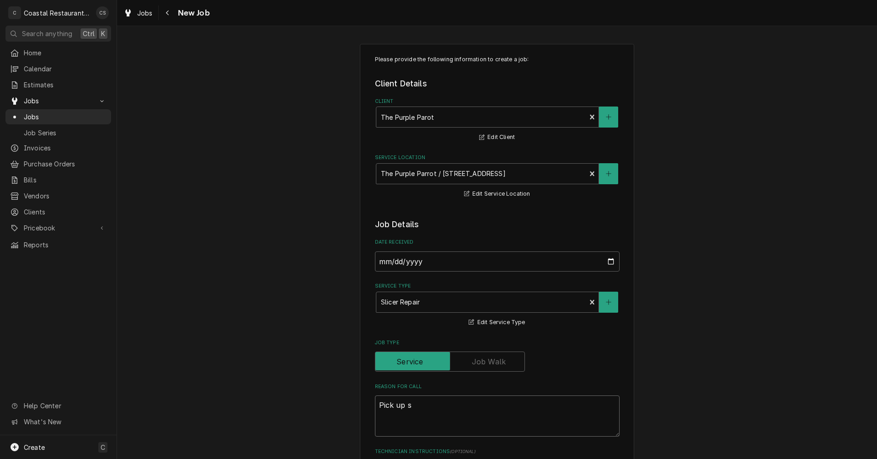
type textarea "Pick up sl"
type textarea "x"
type textarea "Pick up sli"
type textarea "x"
type textarea "Pick up slic"
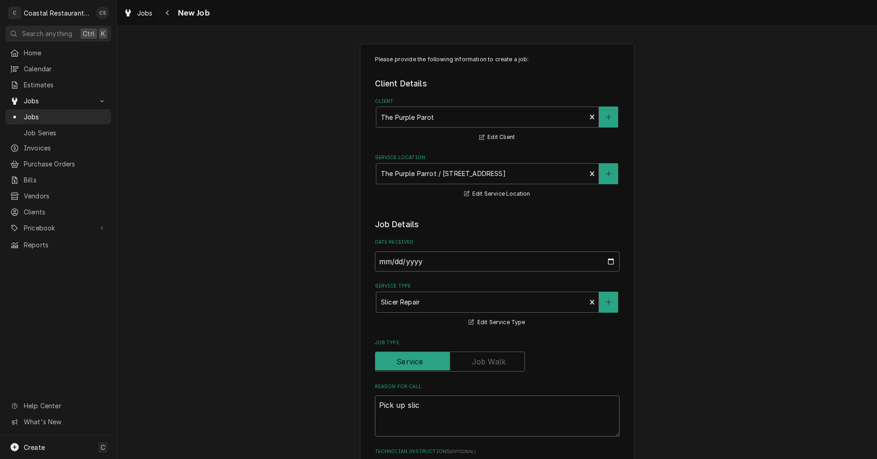
type textarea "x"
type textarea "Pick up slice"
type textarea "x"
type textarea "Pick up slicer"
type textarea "x"
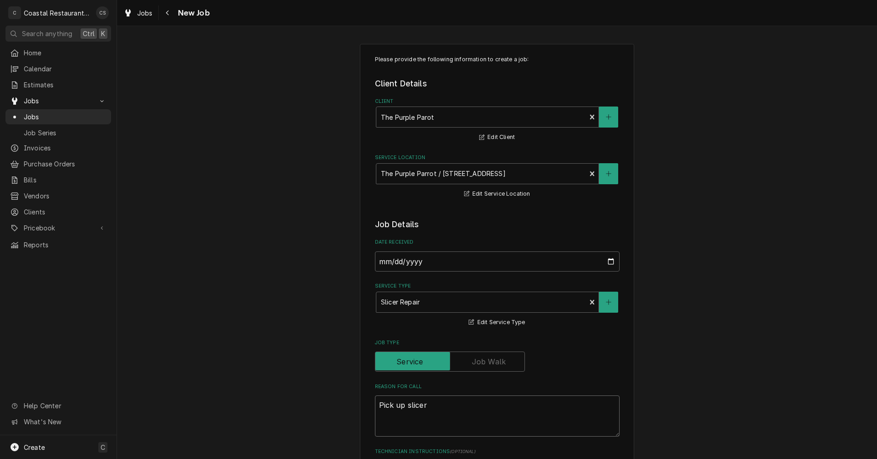
type textarea "Pick up slicer"
type textarea "x"
type textarea "Pick up slicer f"
type textarea "x"
type textarea "Pick up slicer fr"
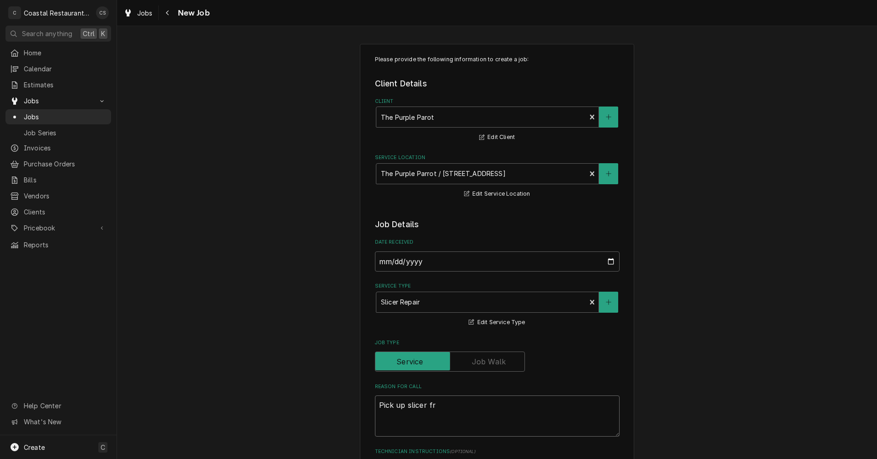
type textarea "x"
type textarea "Pick up slicer fro"
type textarea "x"
type textarea "Pick up slicer from"
type textarea "x"
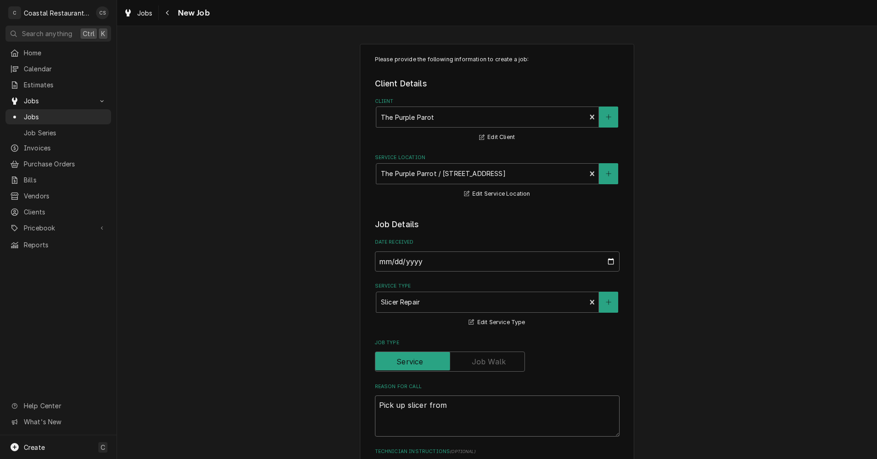
type textarea "Pick up slicer from"
type textarea "x"
type textarea "Pick up slicer from s"
type textarea "x"
type textarea "Pick up slicer from sh"
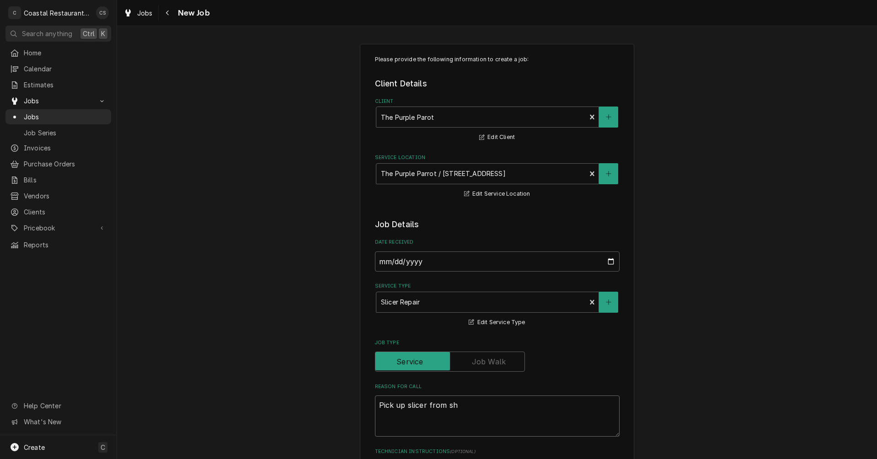
type textarea "x"
type textarea "Pick up slicer from sho"
type textarea "x"
type textarea "Pick up slicer from shop"
type textarea "x"
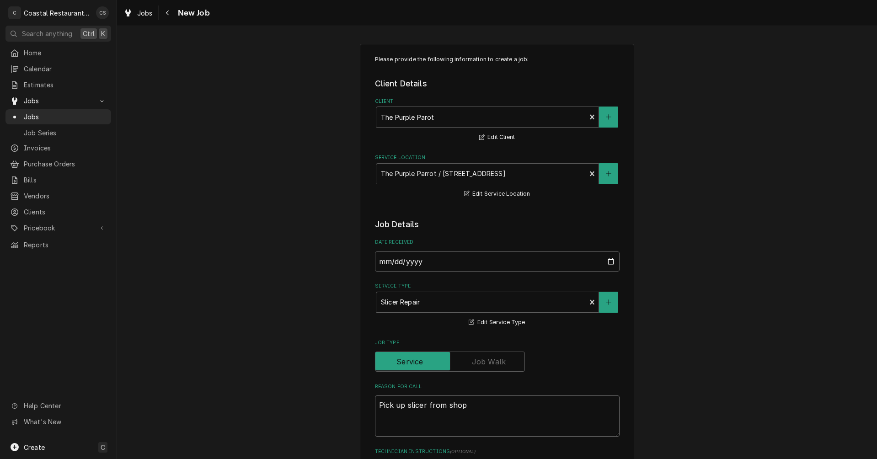
type textarea "Pick up slicer from shop"
type textarea "x"
type textarea "Pick up slicer from shop a"
type textarea "x"
type textarea "Pick up slicer from shop an"
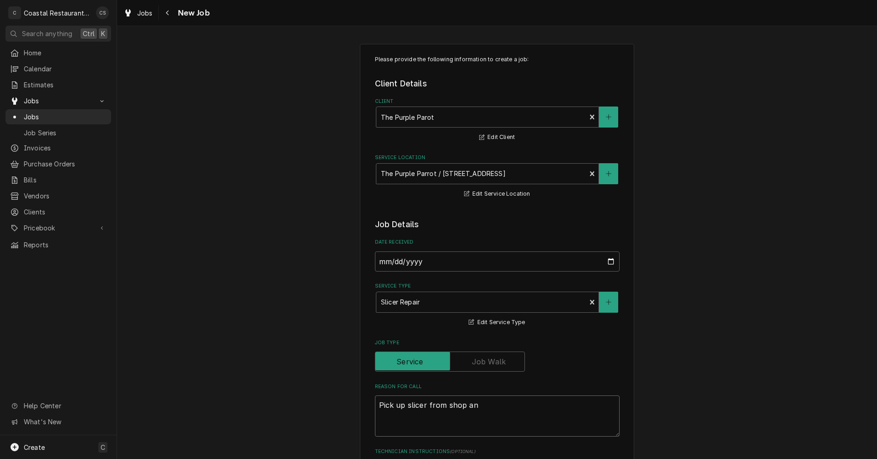
type textarea "x"
type textarea "Pick up slicer from shop and"
type textarea "x"
type textarea "Pick up slicer from shop and"
type textarea "x"
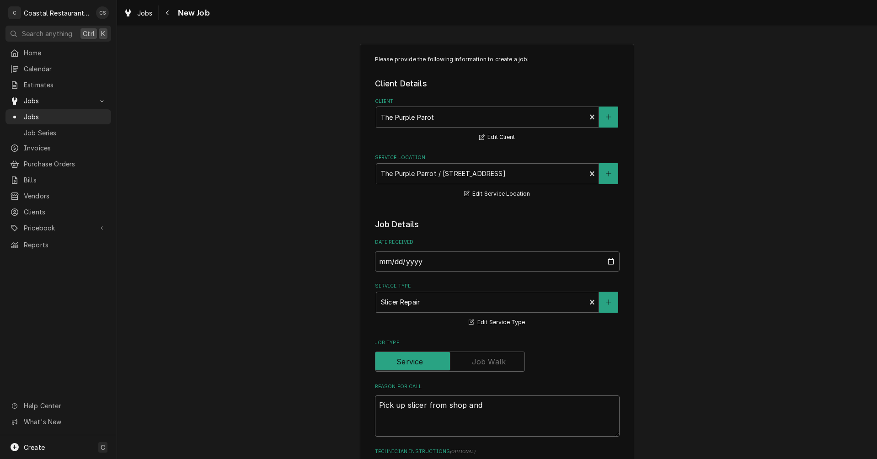
type textarea "Pick up slicer from shop and s"
type textarea "x"
type textarea "Pick up slicer from shop and"
type textarea "x"
type textarea "Pick up slicer from shop and d"
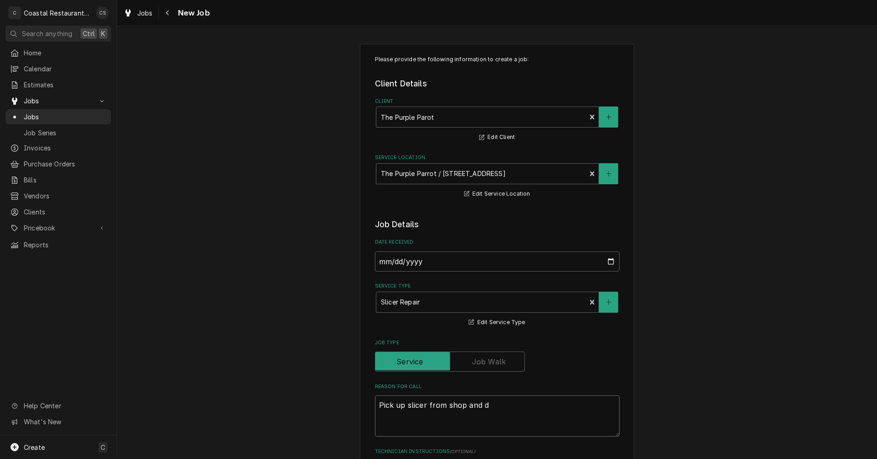
type textarea "x"
type textarea "Pick up slicer from shop and de"
type textarea "x"
type textarea "Pick up slicer from shop and del"
type textarea "x"
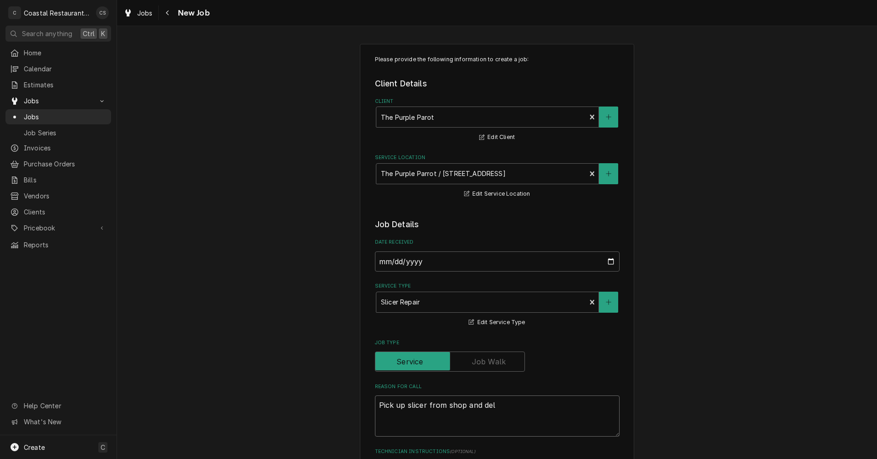
type textarea "Pick up slicer from shop and deli"
type textarea "x"
type textarea "Pick up slicer from shop and deliv"
type textarea "x"
type textarea "Pick up slicer from shop and delive"
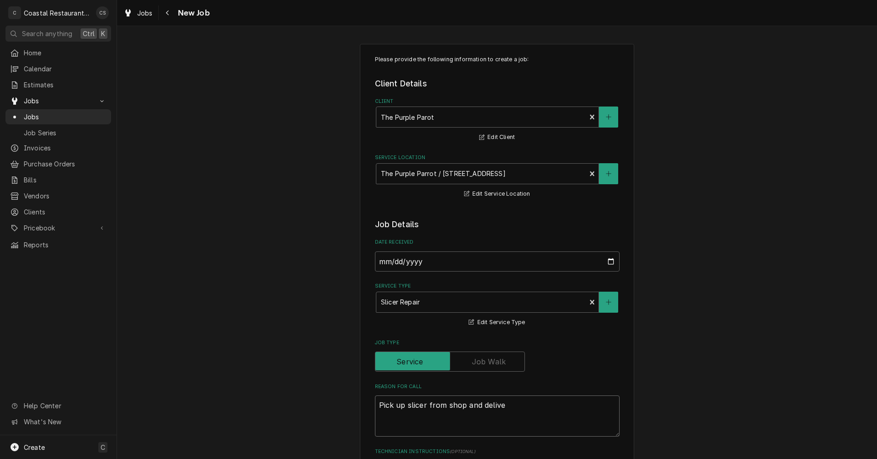
type textarea "x"
type textarea "Pick up slicer from shop and deliver"
type textarea "x"
type textarea "Pick up slicer from shop and deliver"
type textarea "x"
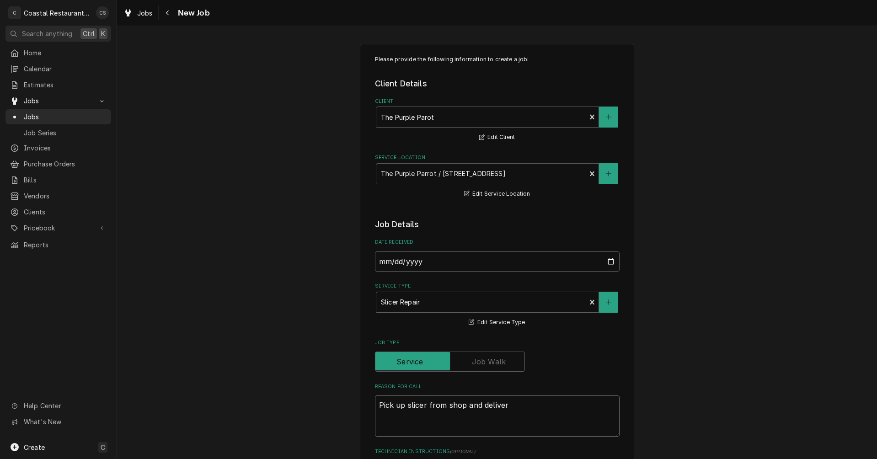
type textarea "Pick up slicer from shop and deliver t"
type textarea "x"
type textarea "Pick up slicer from shop and deliver to"
type textarea "x"
type textarea "Pick up slicer from shop and deliver to"
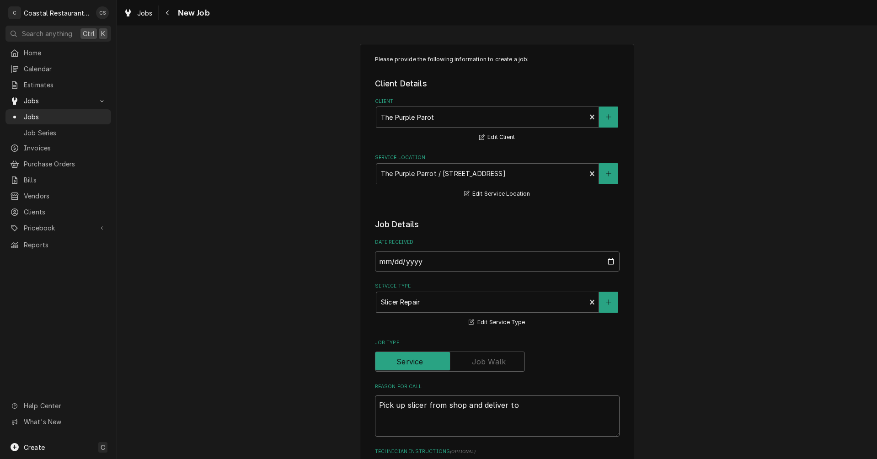
type textarea "x"
type textarea "Pick up slicer from shop and deliver to j"
type textarea "x"
type textarea "Pick up slicer from shop and deliver to jo"
type textarea "x"
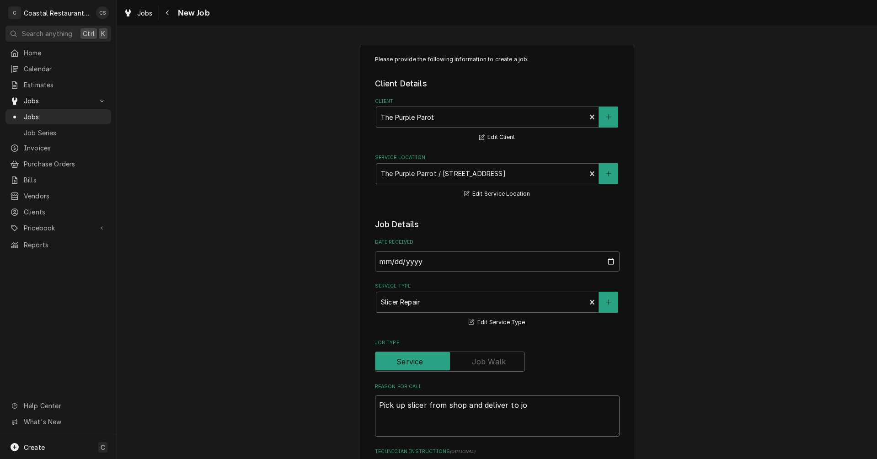
type textarea "Pick up slicer from shop and deliver to job"
type textarea "x"
type textarea "Pick up slicer from shop and deliver to job."
type textarea "x"
type textarea "Pick up slicer from shop and deliver to job."
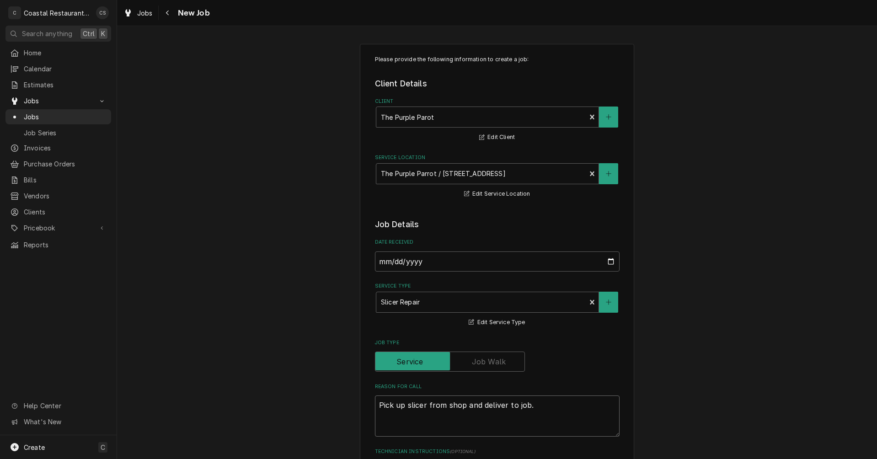
type textarea "x"
type textarea "Pick up slicer from shop and deliver to job. P"
type textarea "x"
type textarea "Pick up slicer from shop and deliver to job. Pi"
type textarea "x"
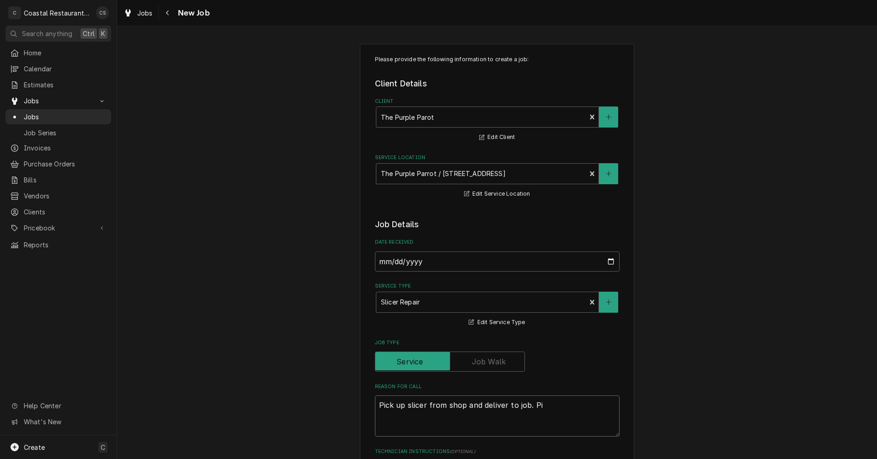
type textarea "Pick up slicer from shop and deliver to job. Pic"
type textarea "x"
type textarea "Pick up slicer from shop and deliver to job. Pick"
type textarea "x"
type textarea "Pick up slicer from shop and deliver to job. Pick"
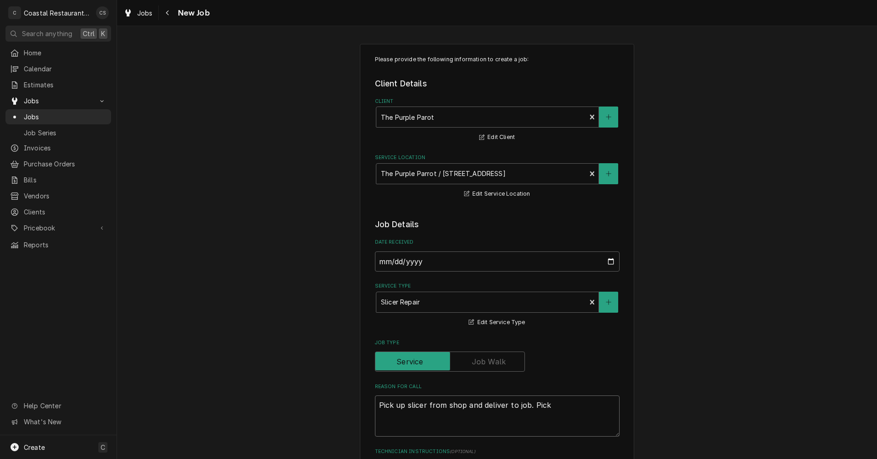
type textarea "x"
type textarea "Pick up slicer from shop and deliver to job. Pick u"
type textarea "x"
type textarea "Pick up slicer from shop and deliver to job. Pick up"
type textarea "x"
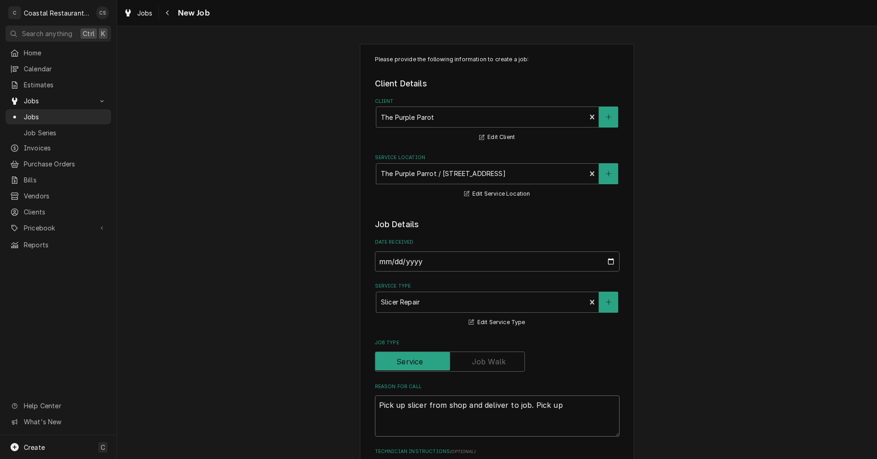
type textarea "Pick up slicer from shop and deliver to job. Pick up"
type textarea "x"
type textarea "Pick up slicer from shop and deliver to job. Pick up o"
type textarea "x"
type textarea "Pick up slicer from shop and deliver to job. Pick up ol"
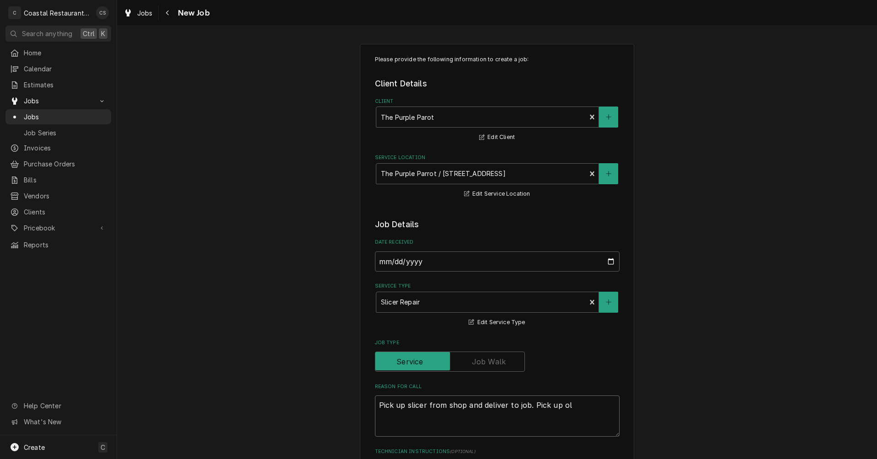
type textarea "x"
type textarea "Pick up slicer from shop and deliver to job. Pick up o"
type textarea "x"
type textarea "Pick up slicer from shop and deliver to job. Pick up"
type textarea "x"
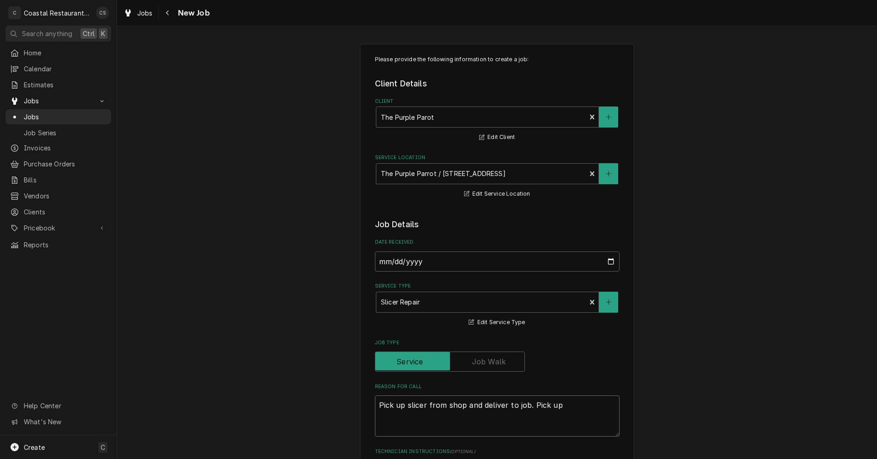
type textarea "Pick up slicer from shop and deliver to job. Pick up l"
type textarea "x"
type textarea "Pick up slicer from shop and deliver to job. Pick up lo"
type textarea "x"
type textarea "Pick up slicer from shop and deliver to job. Pick up loa"
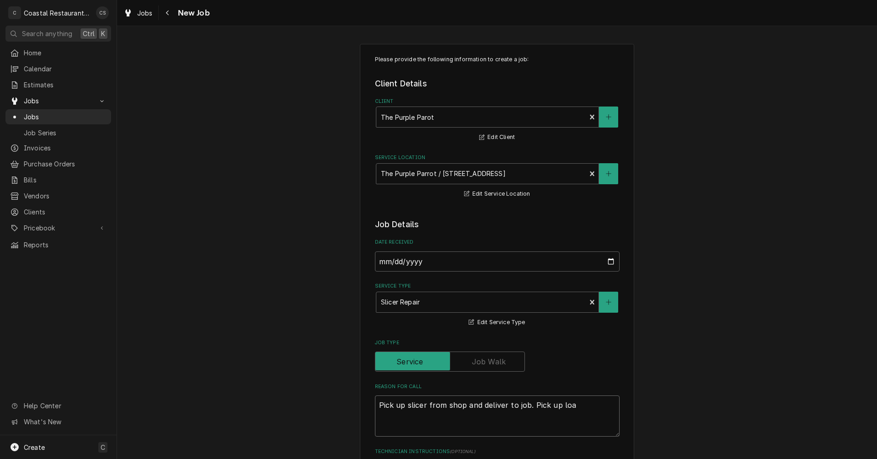
type textarea "x"
type textarea "Pick up slicer from shop and deliver to job. Pick up loan"
type textarea "x"
type textarea "Pick up slicer from shop and deliver to job. Pick up loane"
type textarea "x"
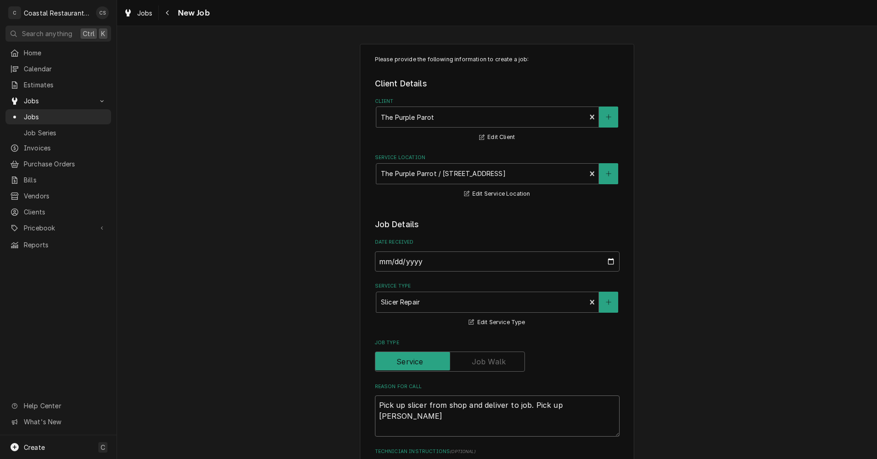
type textarea "Pick up slicer from shop and deliver to job. Pick up loane"
type textarea "x"
type textarea "Pick up slicer from shop and deliver to job. Pick up loaned"
type textarea "x"
type textarea "Pick up slicer from shop and deliver to job. Pick up loaned"
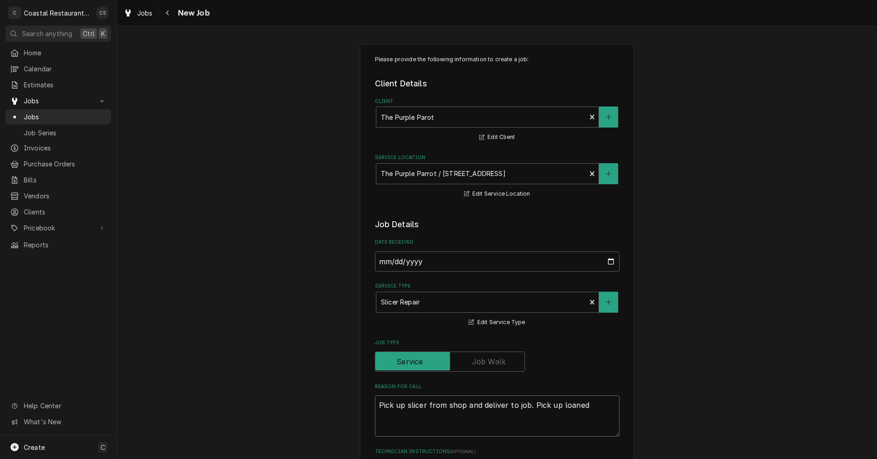
type textarea "x"
type textarea "Pick up slicer from shop and deliver to job. Pick up loaned s"
type textarea "x"
type textarea "Pick up slicer from shop and deliver to job. Pick up loaned sl"
type textarea "x"
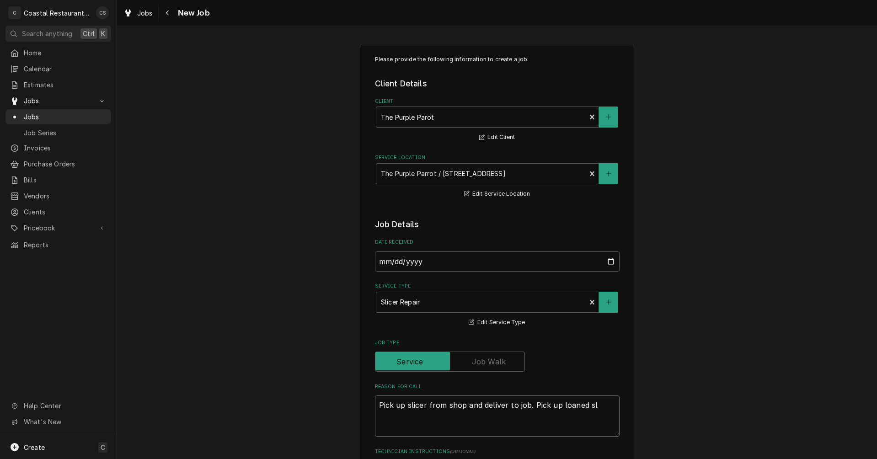
type textarea "Pick up slicer from shop and deliver to job. Pick up loaned sli"
type textarea "x"
type textarea "Pick up slicer from shop and deliver to job. Pick up loaned slic"
type textarea "x"
type textarea "Pick up slicer from shop and deliver to job. Pick up loaned slice"
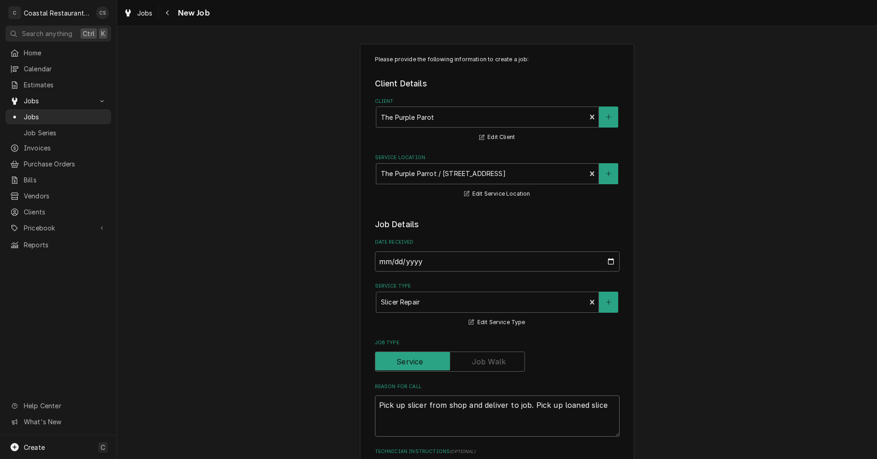
type textarea "x"
type textarea "Pick up slicer from shop and deliver to job. Pick up loaned slicer"
type textarea "x"
type textarea "Pick up slicer from shop and deliver to job. Pick up loaned slicer"
type textarea "x"
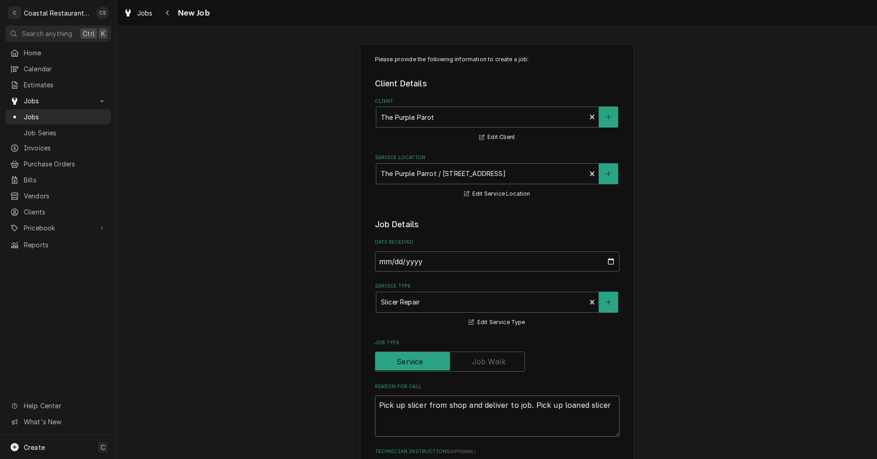
type textarea "Pick up slicer from shop and deliver to job. Pick up loaned slicer a"
type textarea "x"
type textarea "Pick up slicer from shop and deliver to job. Pick up loaned slicer an"
type textarea "x"
type textarea "Pick up slicer from shop and deliver to job. Pick up loaned slicer and"
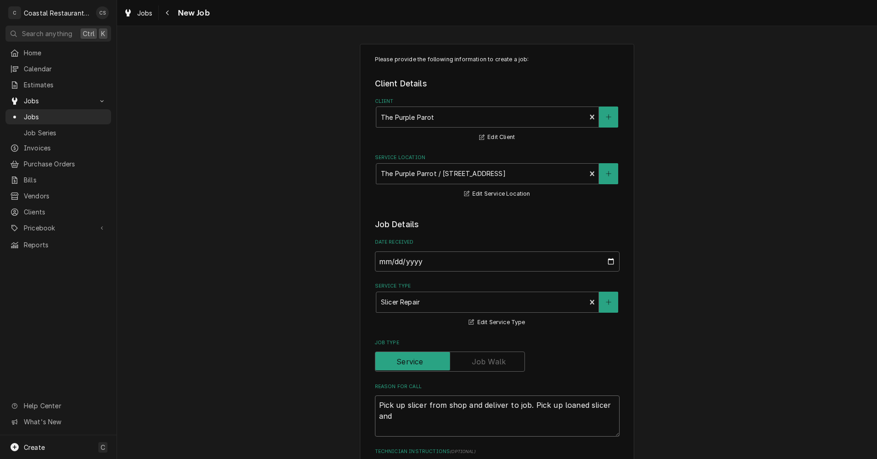
type textarea "x"
type textarea "Pick up slicer from shop and deliver to job. Pick up loaned slicer and"
type textarea "x"
type textarea "Pick up slicer from shop and deliver to job. Pick up loaned slicer and r"
type textarea "x"
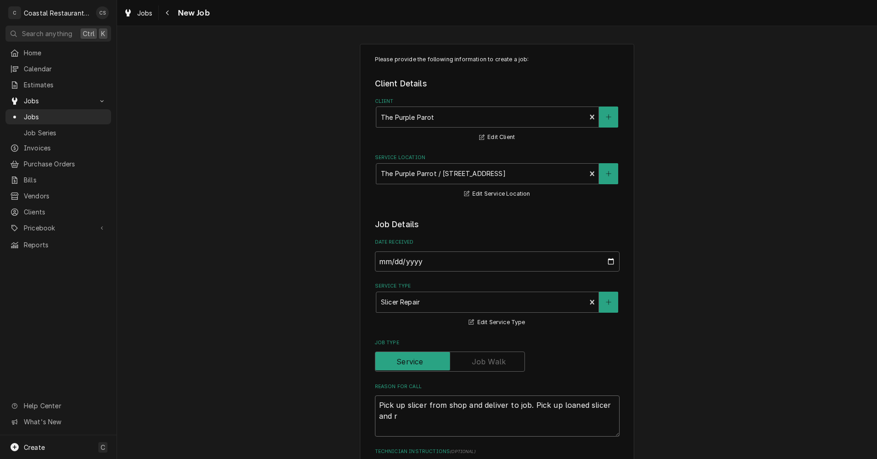
type textarea "Pick up slicer from shop and deliver to job. Pick up loaned slicer and re"
type textarea "x"
type textarea "Pick up slicer from shop and deliver to job. Pick up loaned slicer and reu"
type textarea "x"
type textarea "Pick up slicer from shop and deliver to job. Pick up loaned slicer and reut"
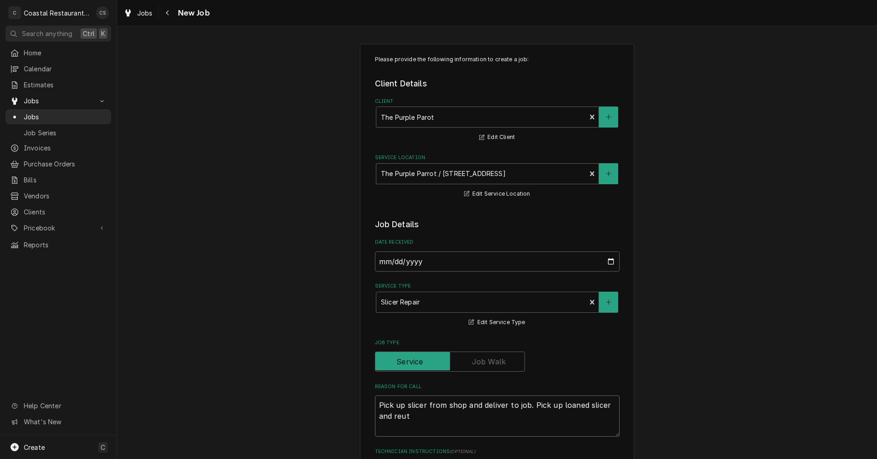
type textarea "x"
type textarea "Pick up slicer from shop and deliver to job. Pick up loaned slicer and reutr"
type textarea "x"
type textarea "Pick up slicer from shop and deliver to job. Pick up loaned slicer and reutrn"
type textarea "x"
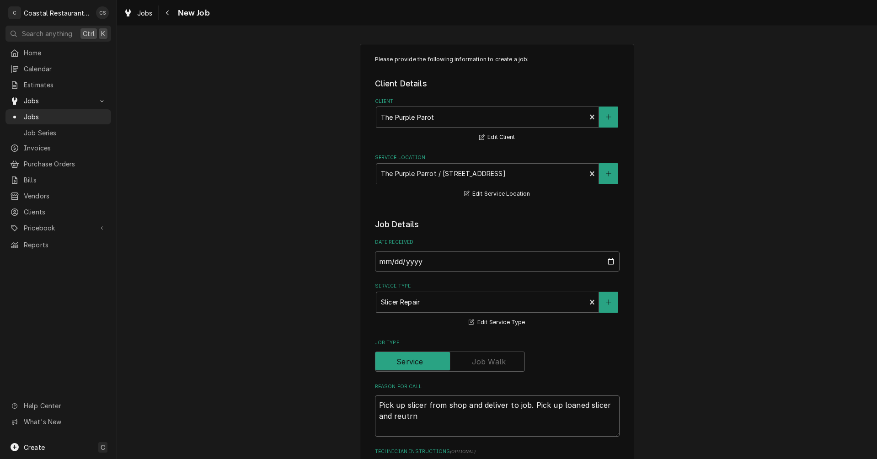
type textarea "Pick up slicer from shop and deliver to job. Pick up loaned slicer and reutrn"
type textarea "x"
type textarea "Pick up slicer from shop and deliver to job. Pick up loaned slicer and reutrn"
type textarea "x"
type textarea "Pick up slicer from shop and deliver to job. Pick up loaned slicer and reutr"
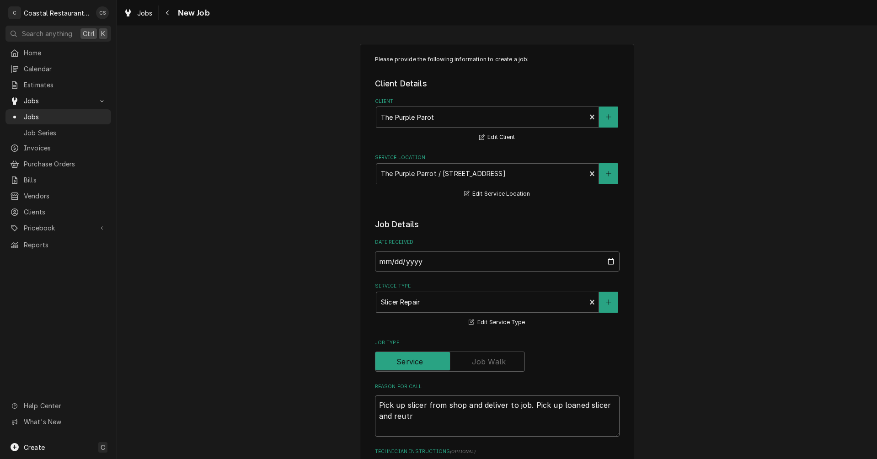
type textarea "x"
type textarea "Pick up slicer from shop and deliver to job. Pick up loaned slicer and reut"
type textarea "x"
type textarea "Pick up slicer from shop and deliver to job. Pick up loaned slicer and reu"
type textarea "x"
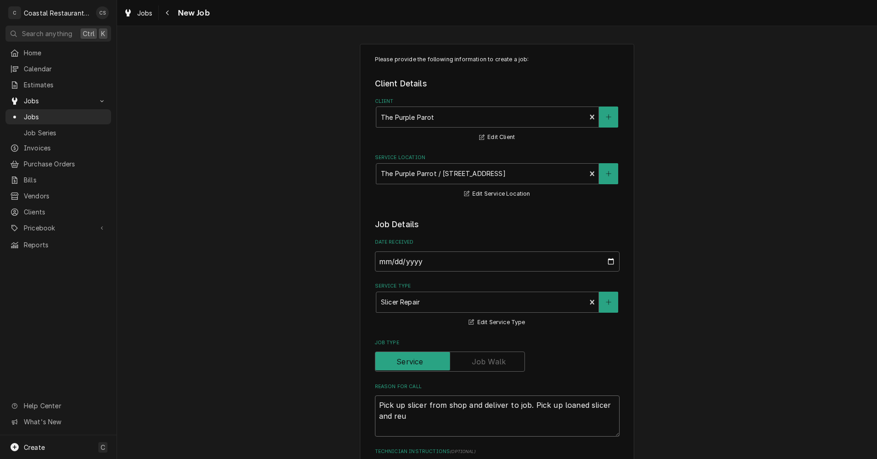
type textarea "Pick up slicer from shop and deliver to job. Pick up loaned slicer and re"
type textarea "x"
type textarea "Pick up slicer from shop and deliver to job. Pick up loaned slicer and ret"
type textarea "x"
type textarea "Pick up slicer from shop and deliver to job. Pick up loaned slicer and retu"
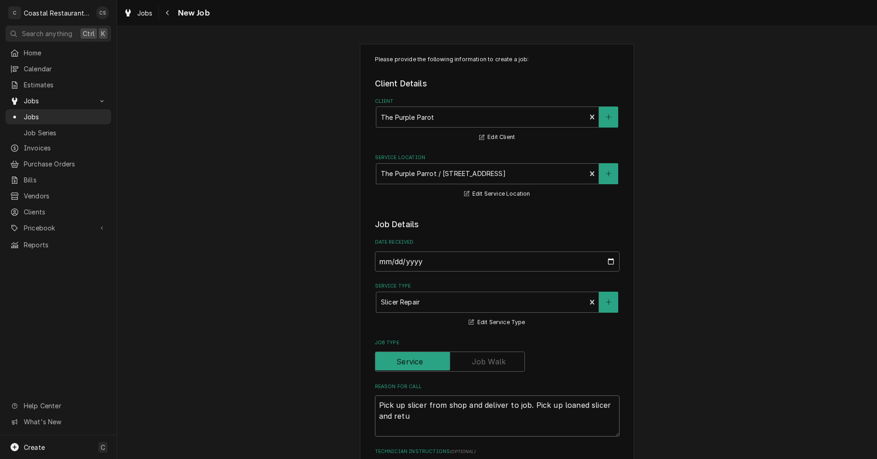
type textarea "x"
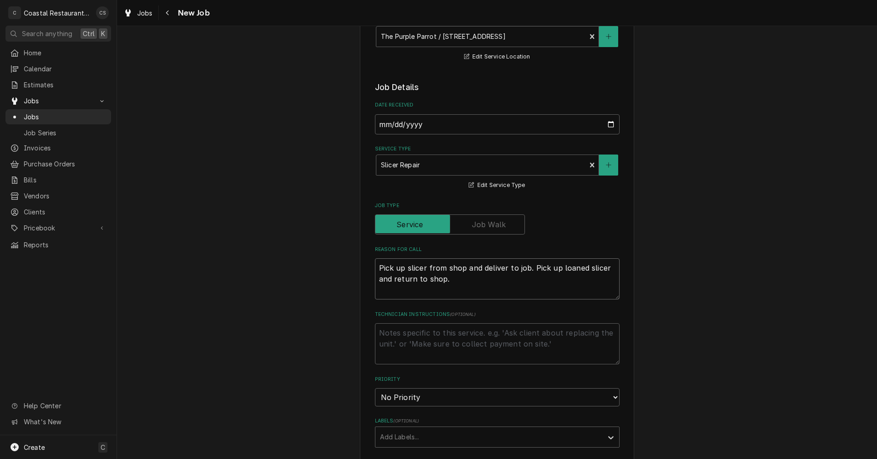
scroll to position [274, 0]
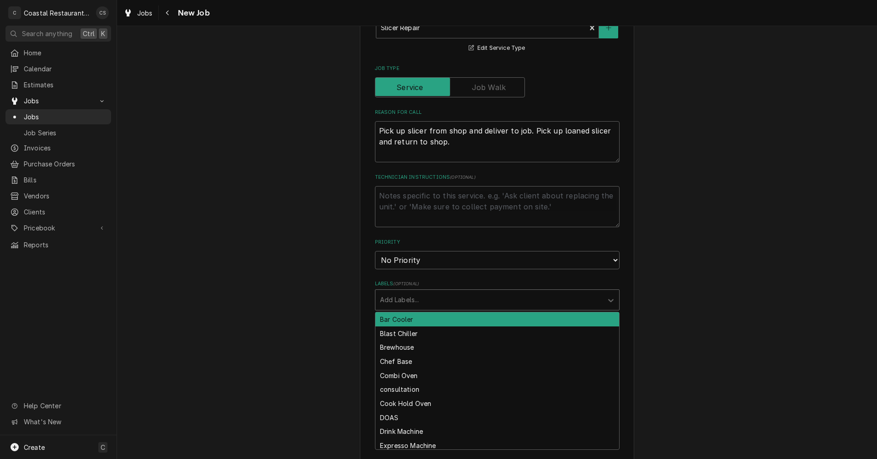
click at [402, 292] on div "Labels" at bounding box center [489, 300] width 218 height 16
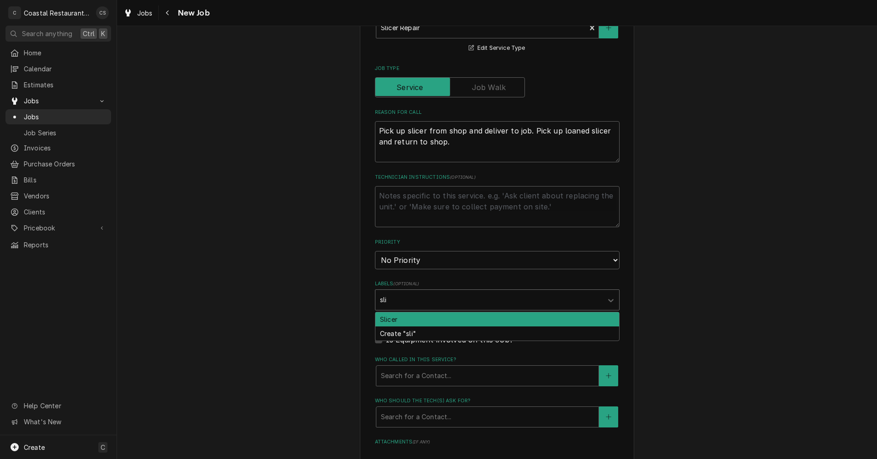
click at [401, 322] on div "Slicer" at bounding box center [497, 319] width 244 height 14
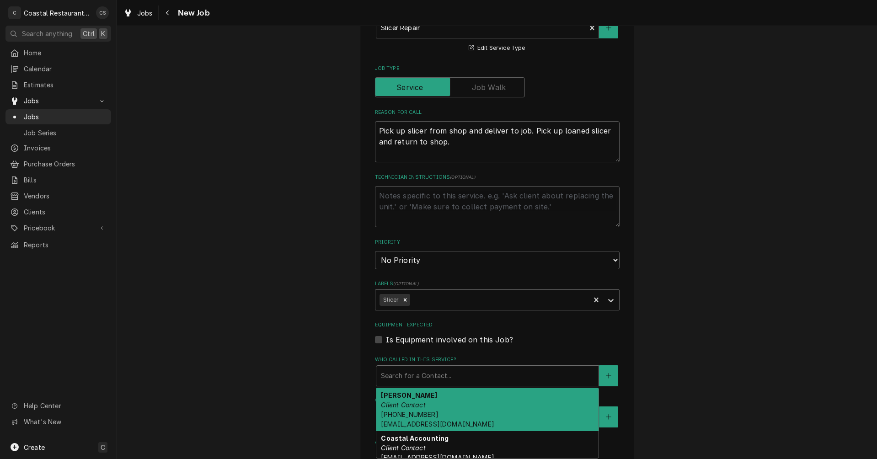
click at [412, 381] on div "Who called in this service?" at bounding box center [487, 376] width 213 height 16
click at [415, 400] on div "Brent Warrington Client Contact (302) 430-8481 Brentwarrington23@yahoo.com" at bounding box center [487, 409] width 222 height 43
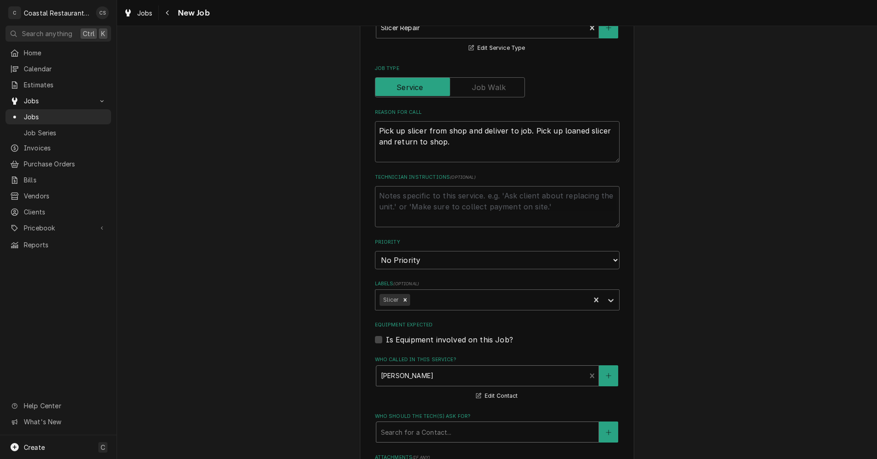
click at [417, 433] on div "Who should the tech(s) ask for?" at bounding box center [487, 432] width 213 height 16
click at [417, 451] on strong "Brent Warrington" at bounding box center [409, 452] width 56 height 8
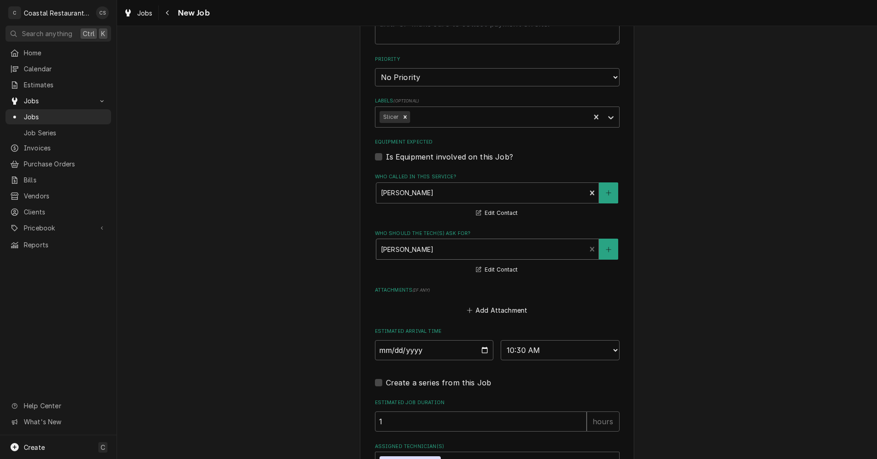
scroll to position [550, 0]
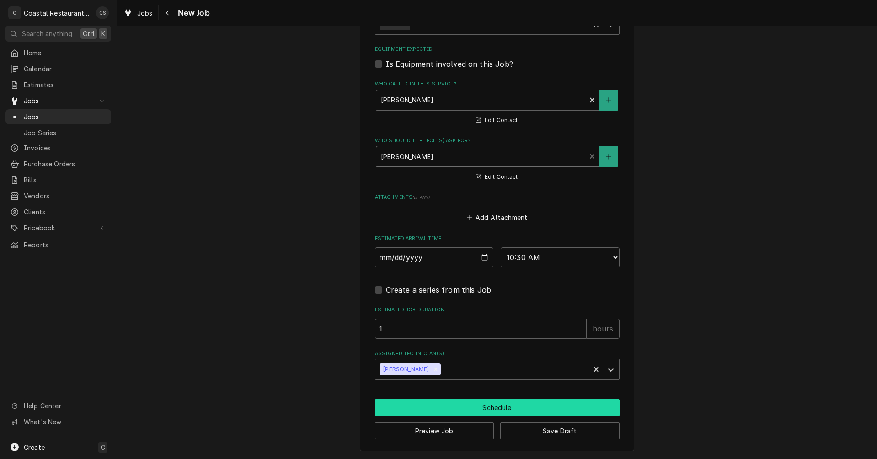
click at [464, 407] on button "Schedule" at bounding box center [497, 407] width 245 height 17
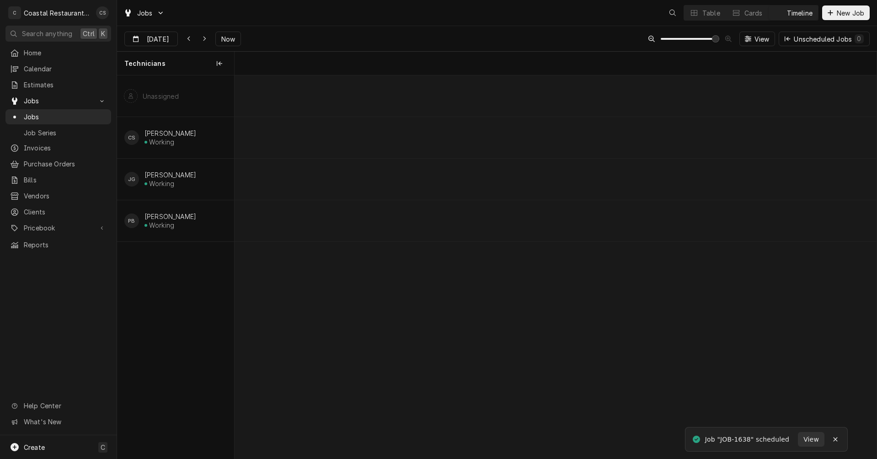
scroll to position [0, 12731]
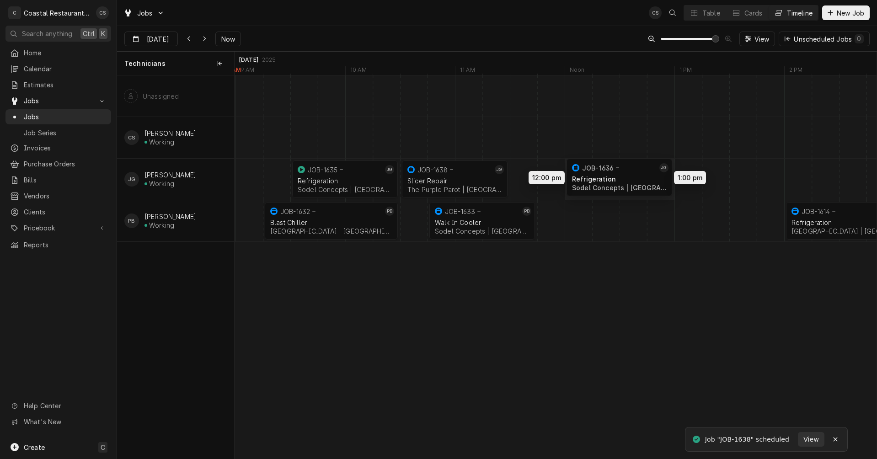
drag, startPoint x: 562, startPoint y: 174, endPoint x: 605, endPoint y: 172, distance: 43.0
click at [605, 172] on div "9:30 AM 10:30 AM JOB-1635 JG Refrigeration Sodel Concepts | [GEOGRAPHIC_DATA], …" at bounding box center [556, 266] width 642 height 383
